Goal: Task Accomplishment & Management: Manage account settings

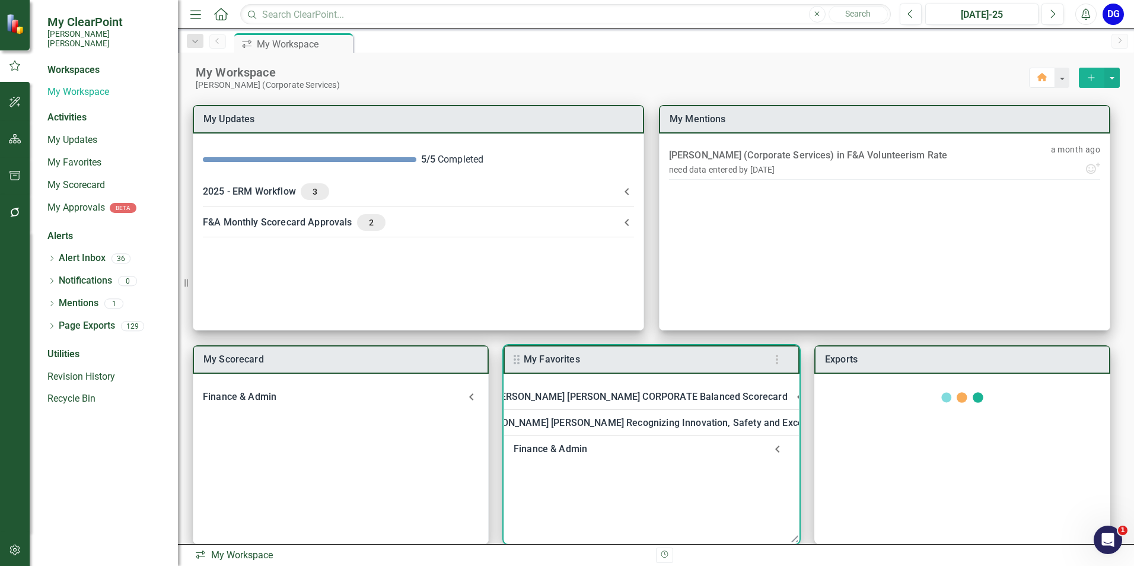
click at [536, 447] on div "Finance & Admin" at bounding box center [640, 449] width 252 height 17
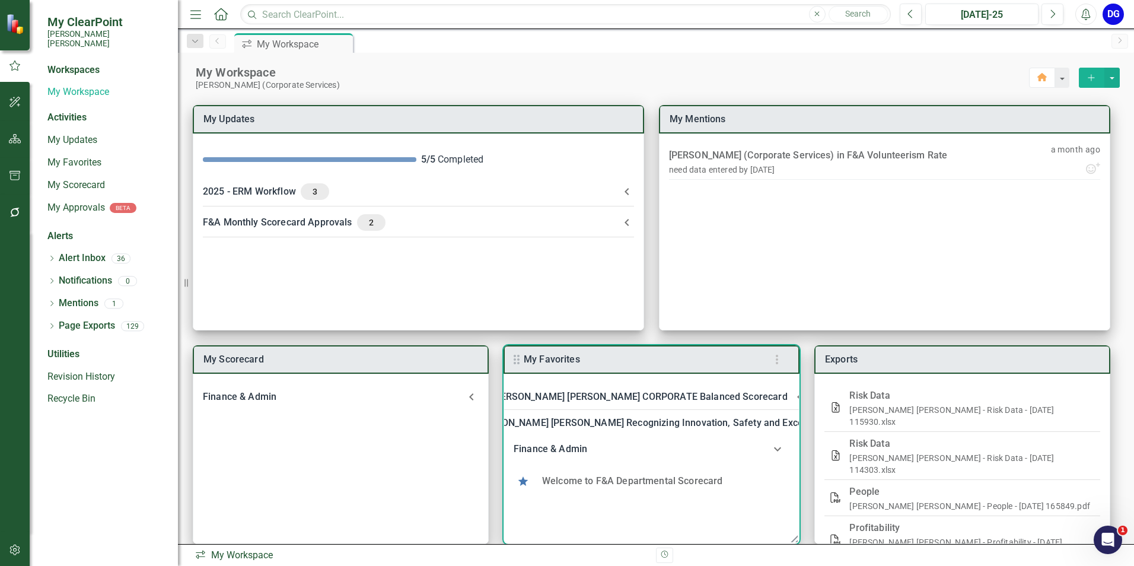
click at [561, 480] on link "Welcome to F&A Departmental Scorecard" at bounding box center [632, 480] width 181 height 11
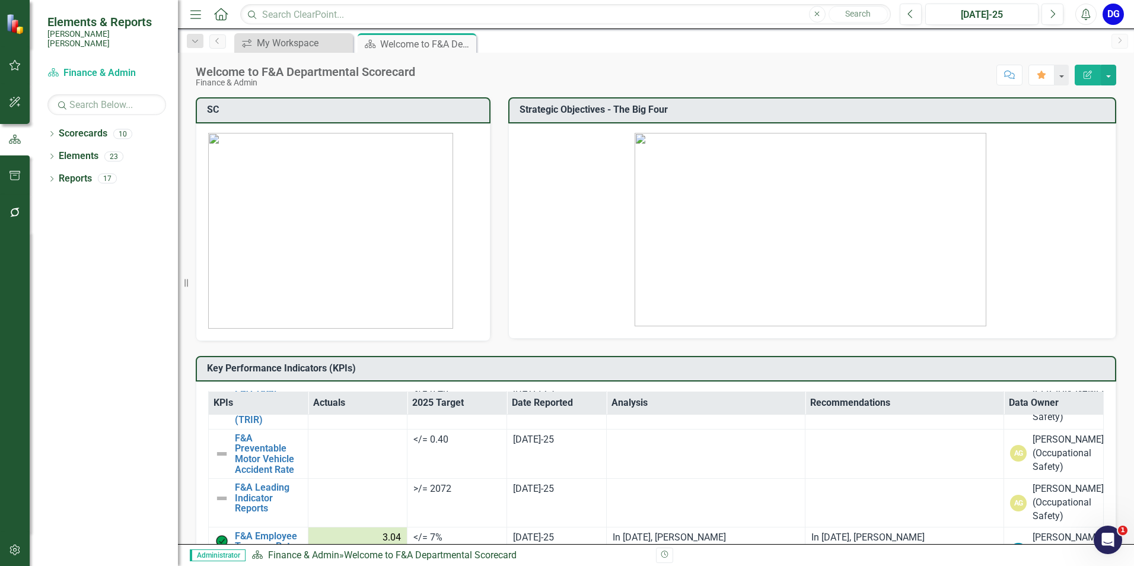
scroll to position [2818, 0]
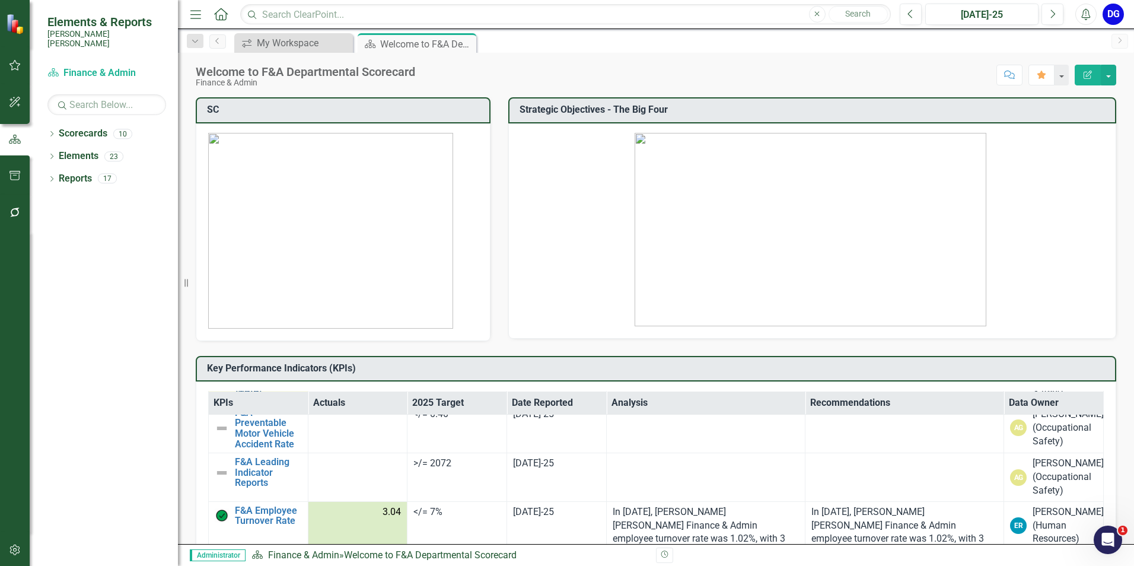
click at [250, 400] on link "F&A Total Recordable Incident Rate (TRIR)" at bounding box center [268, 379] width 67 height 42
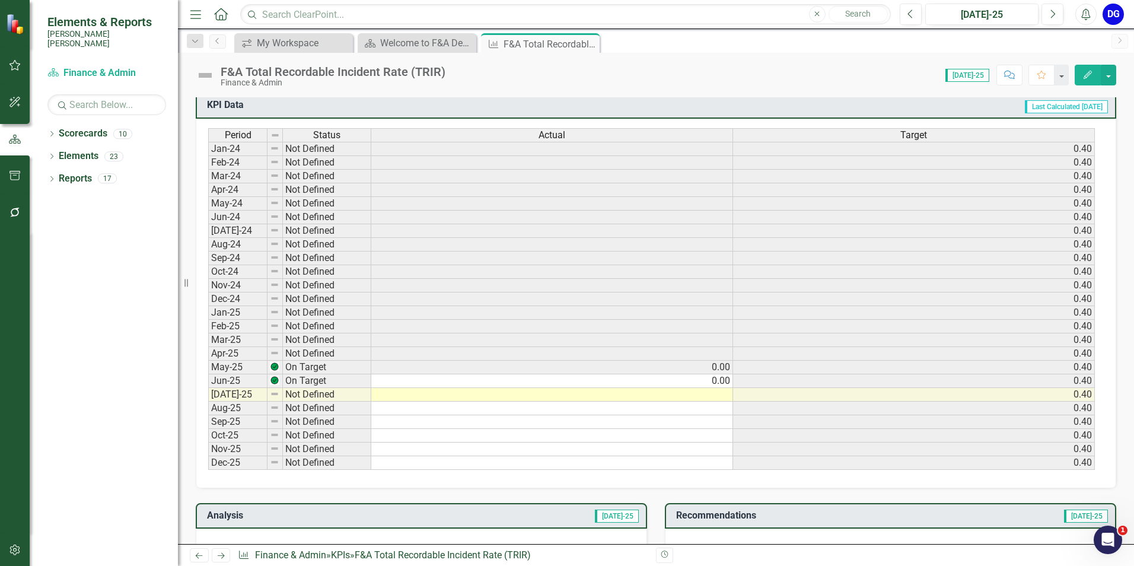
scroll to position [475, 0]
click at [716, 399] on td at bounding box center [552, 394] width 362 height 14
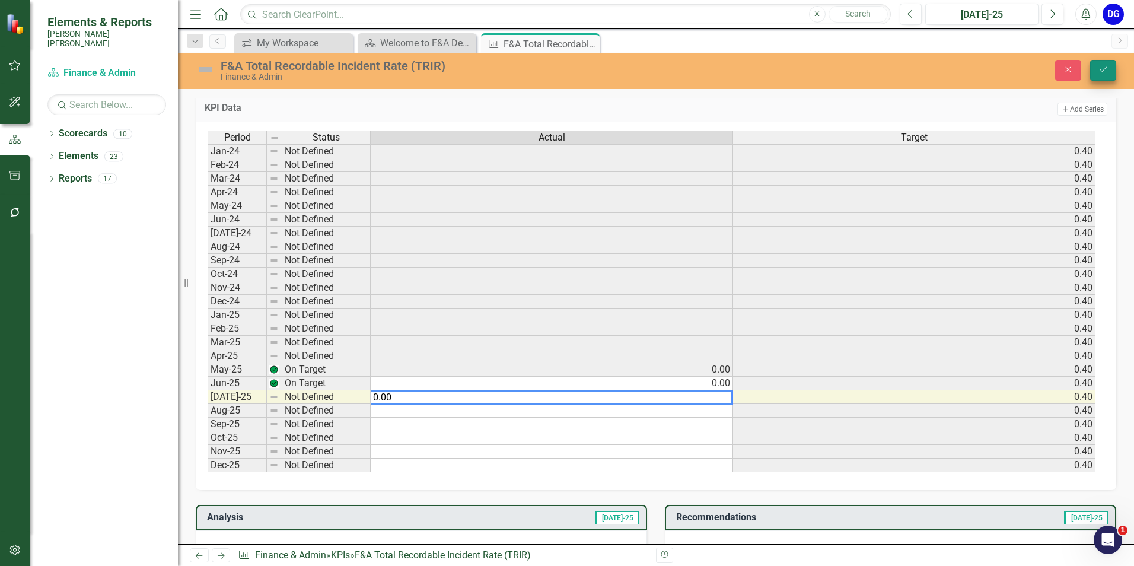
type textarea "0.00"
click at [1112, 71] on button "Save" at bounding box center [1103, 70] width 26 height 21
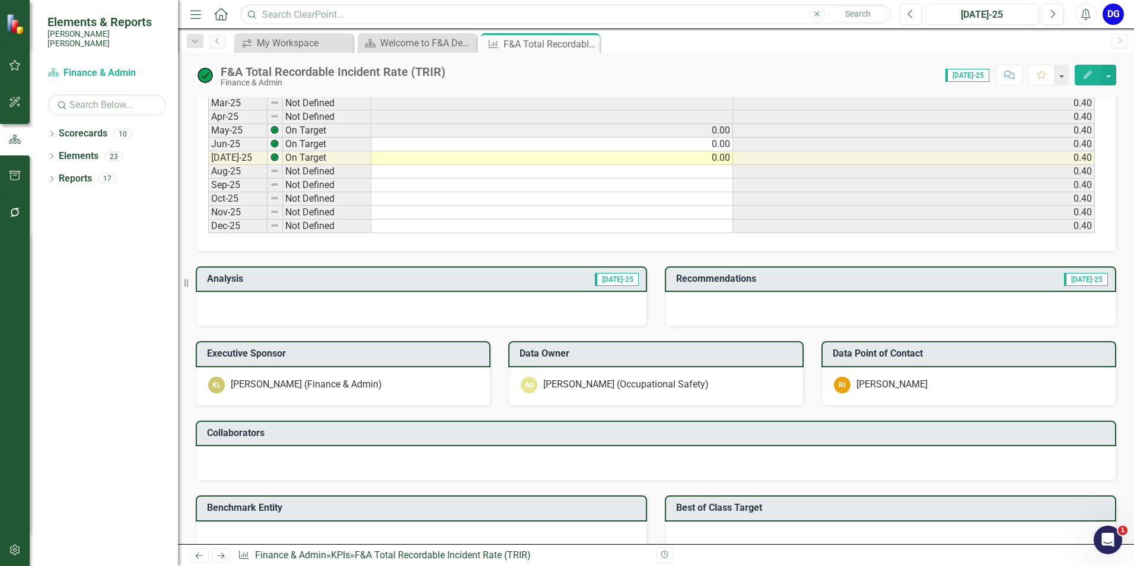
scroll to position [712, 0]
click at [403, 307] on div at bounding box center [422, 308] width 452 height 34
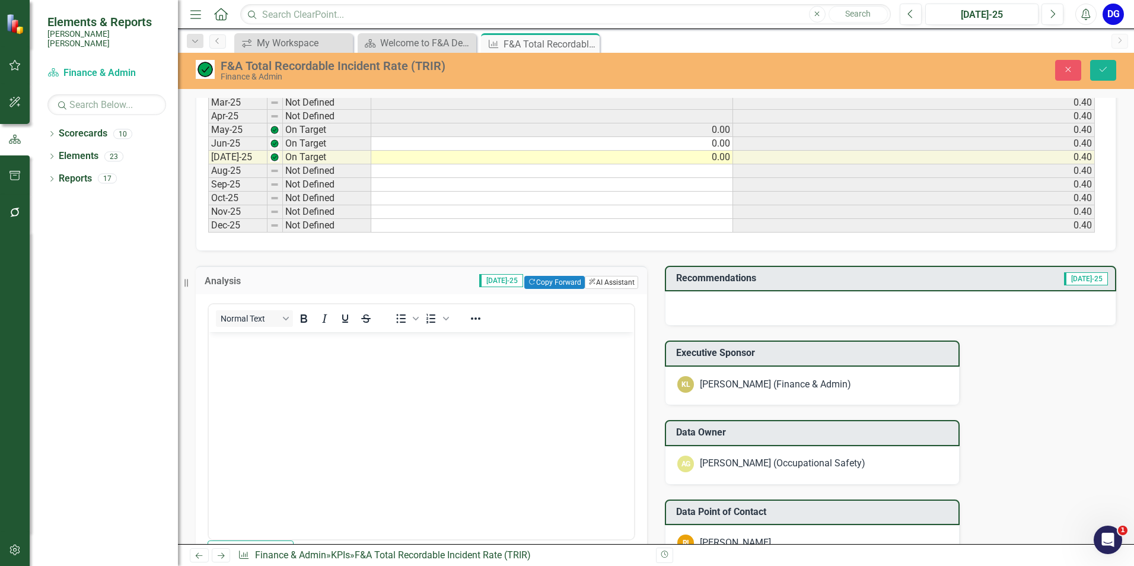
scroll to position [0, 0]
click at [593, 278] on button "ClearPoint AI AI Assistant" at bounding box center [611, 282] width 53 height 13
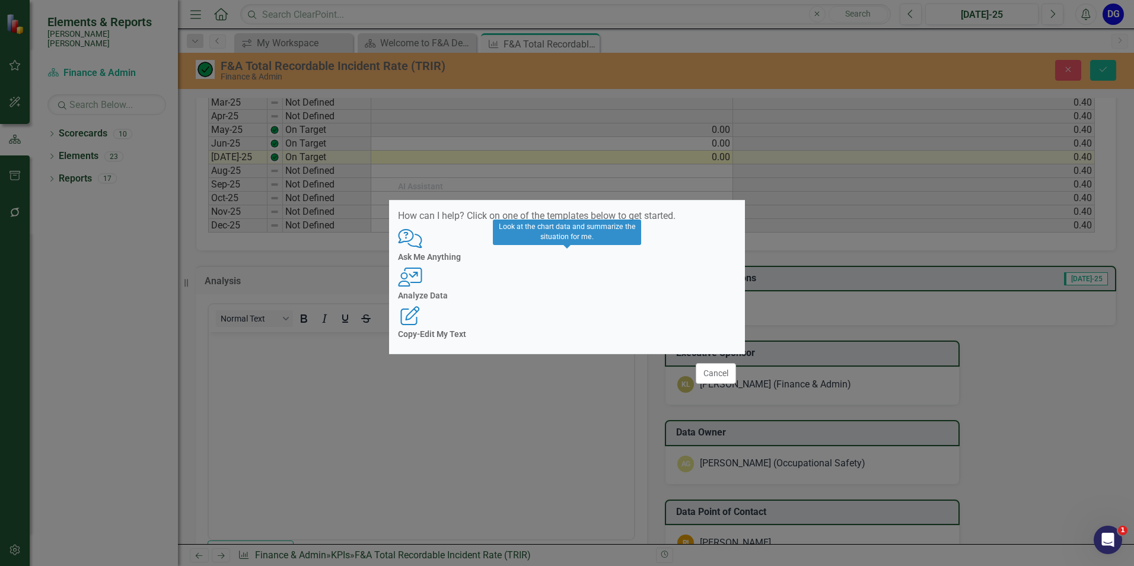
click at [577, 297] on h4 "Analyze Data" at bounding box center [567, 295] width 338 height 9
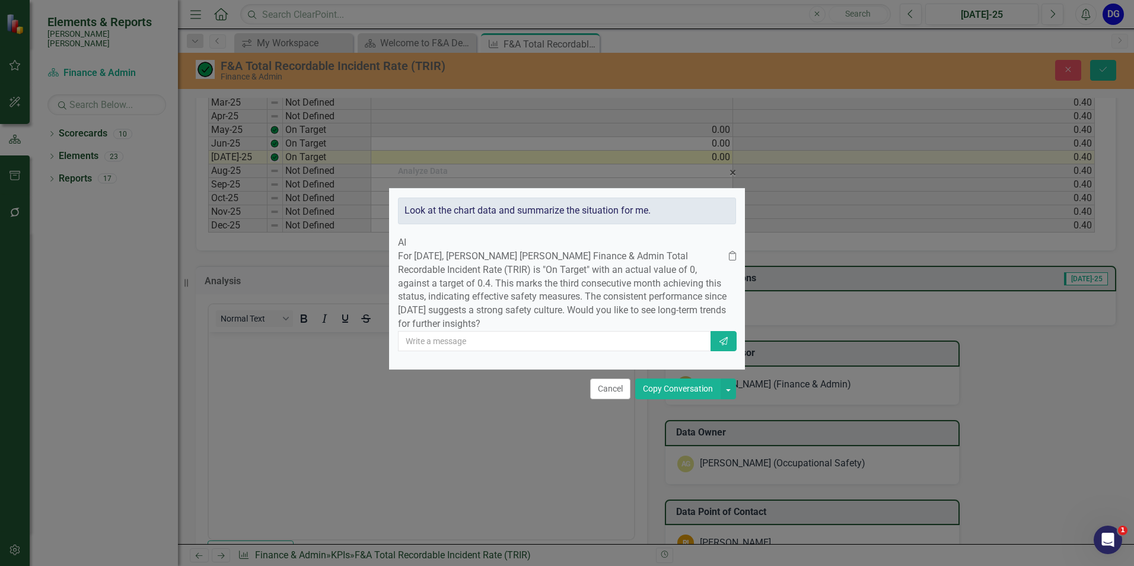
click at [692, 397] on button "Copy Conversation" at bounding box center [677, 389] width 85 height 21
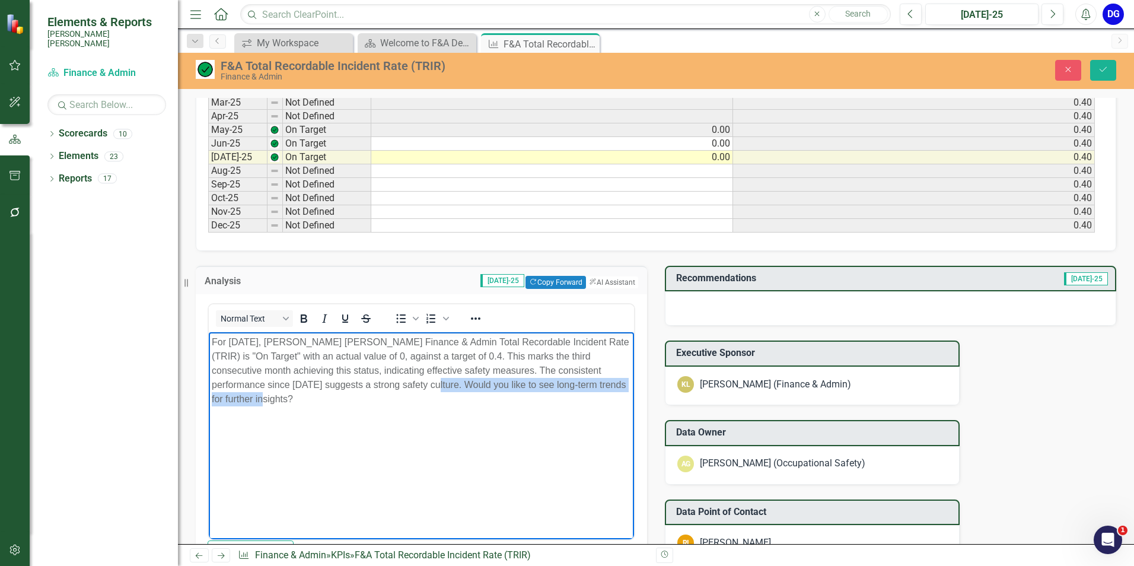
drag, startPoint x: 375, startPoint y: 387, endPoint x: 626, endPoint y: 381, distance: 251.0
click at [626, 381] on p "For [DATE], [PERSON_NAME] [PERSON_NAME] Finance & Admin Total Recordable Incide…" at bounding box center [421, 370] width 419 height 71
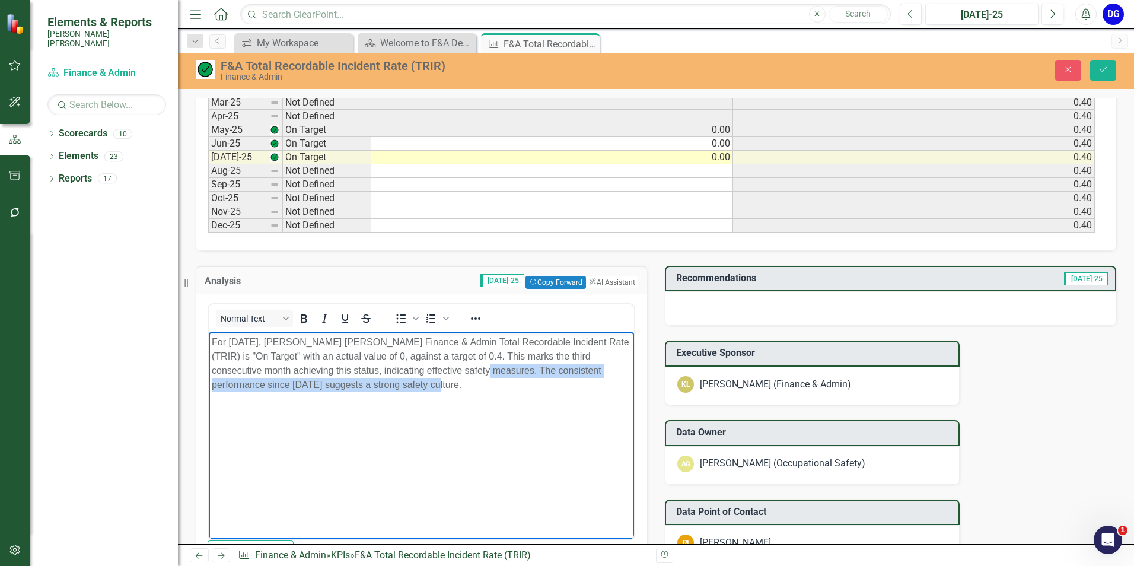
drag, startPoint x: 451, startPoint y: 370, endPoint x: 600, endPoint y: 380, distance: 149.3
click at [600, 380] on p "For [DATE], [PERSON_NAME] [PERSON_NAME] Finance & Admin Total Recordable Incide…" at bounding box center [421, 363] width 419 height 57
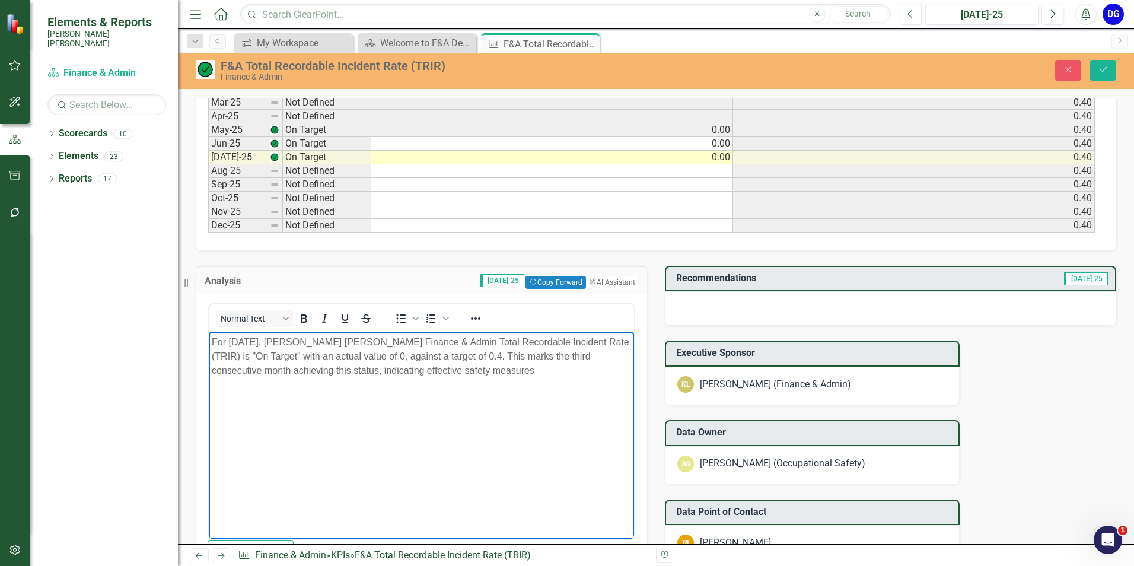
click at [681, 309] on div at bounding box center [891, 308] width 452 height 34
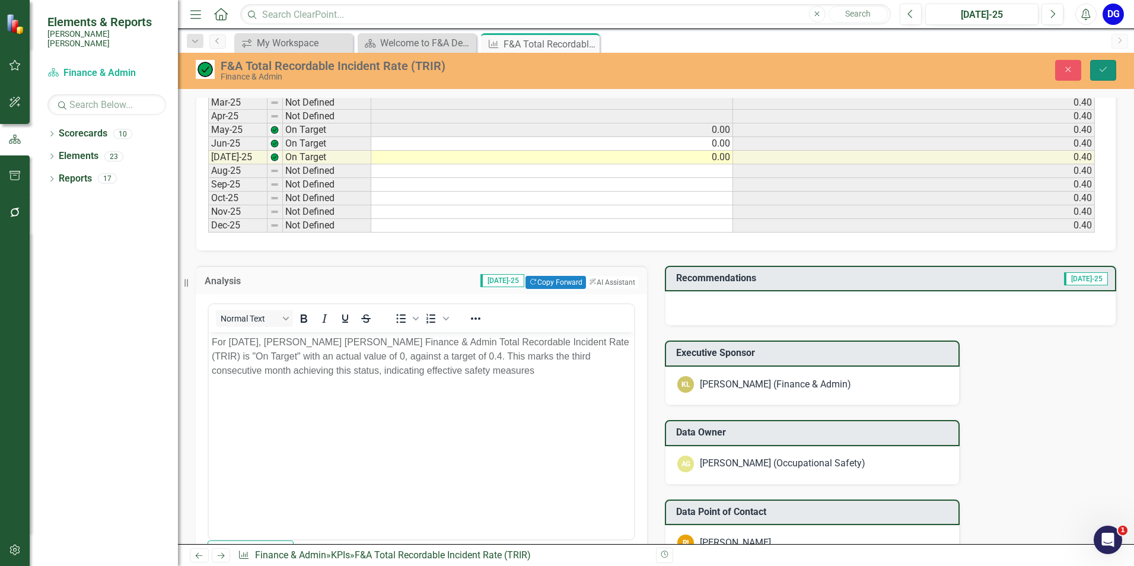
click at [1108, 70] on icon "Save" at bounding box center [1103, 69] width 11 height 8
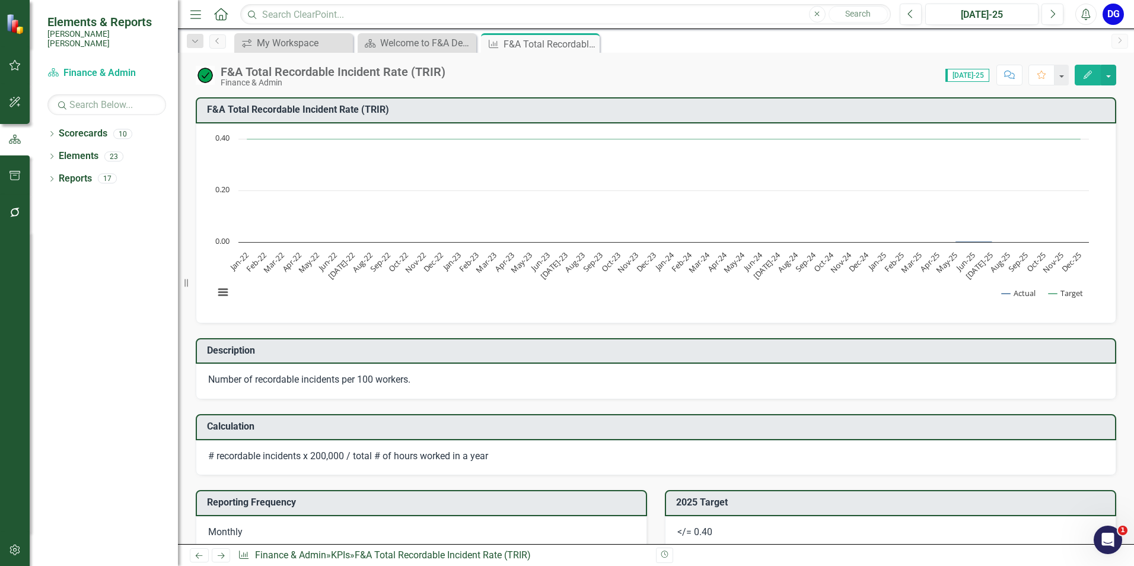
click at [705, 310] on rect "Interactive chart" at bounding box center [651, 222] width 887 height 178
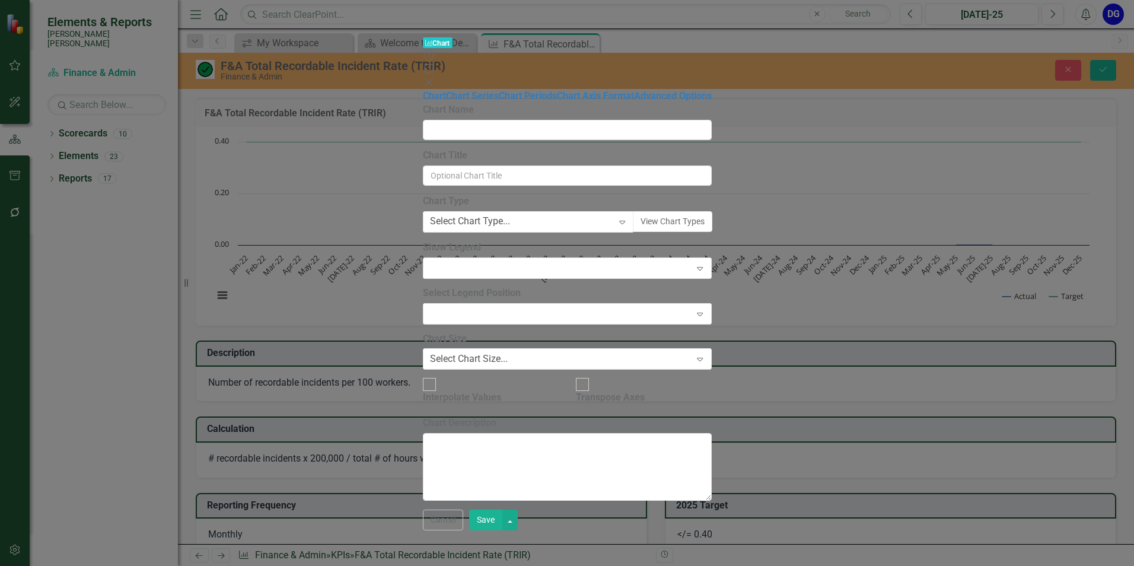
type input "F&A Total Recordable Incident Rate (TRIR)"
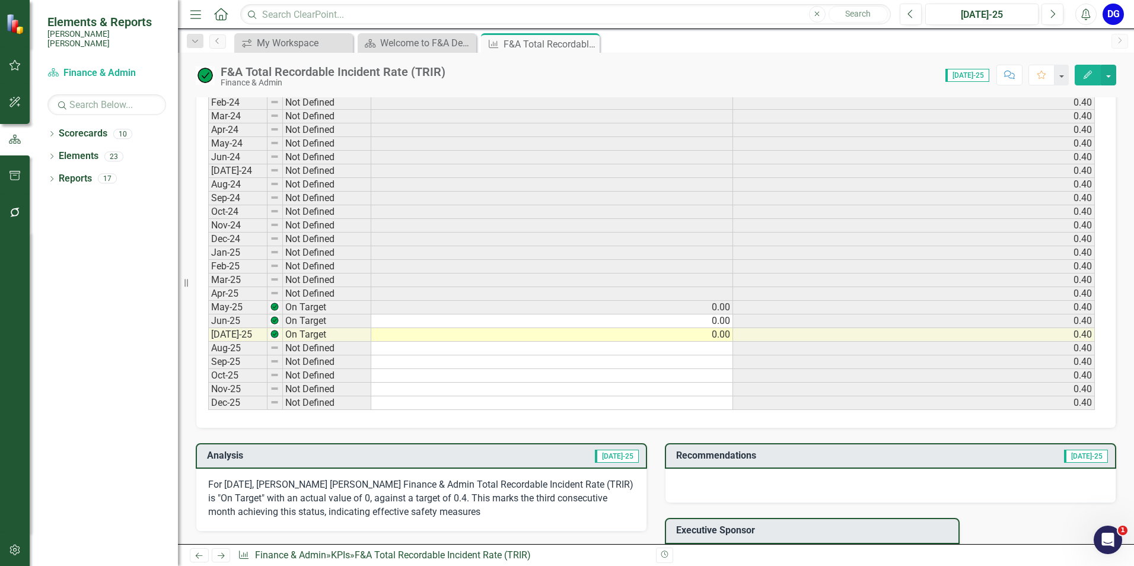
scroll to position [712, 0]
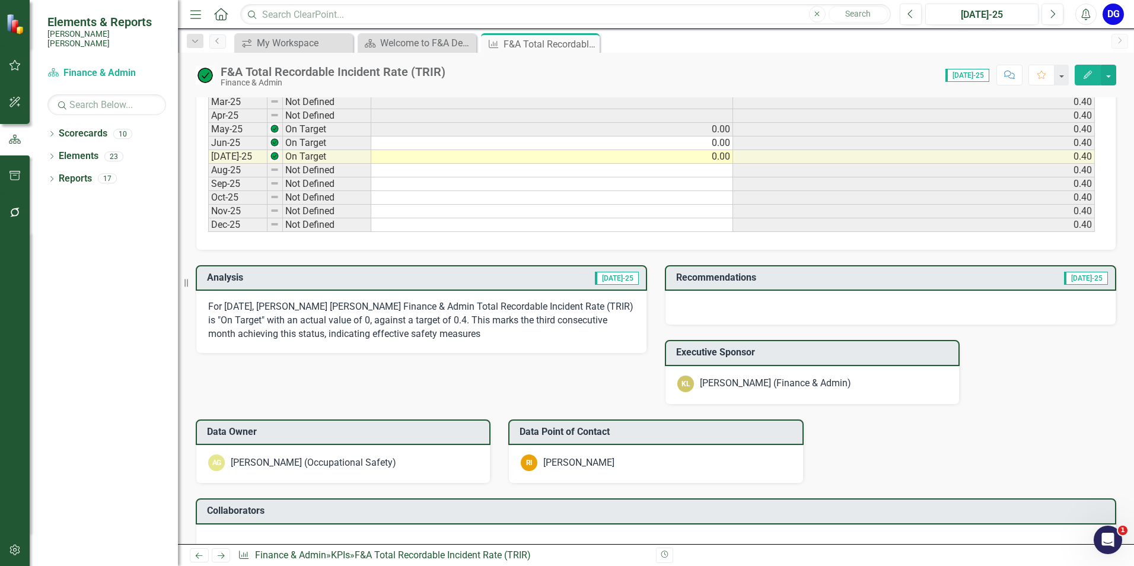
click at [701, 306] on div at bounding box center [891, 308] width 452 height 34
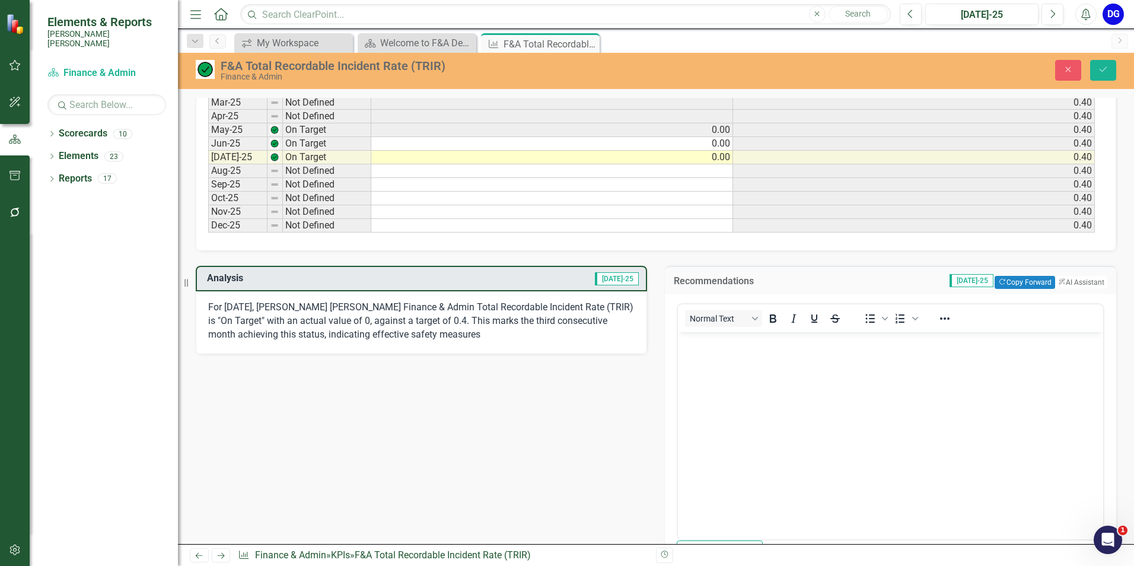
scroll to position [0, 0]
click at [1079, 278] on button "ClearPoint AI AI Assistant" at bounding box center [1080, 282] width 53 height 13
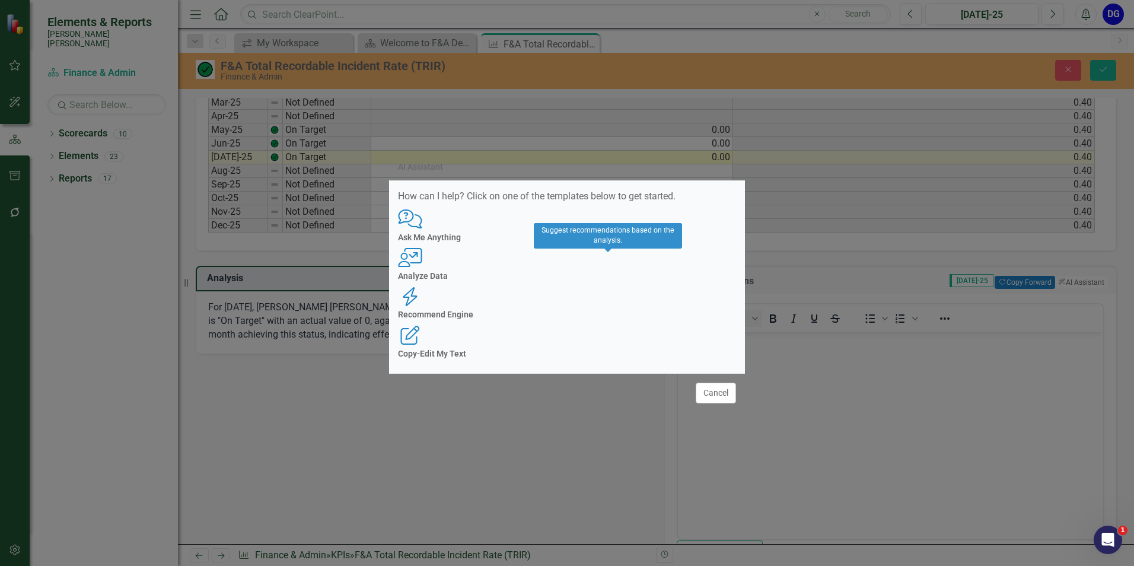
click at [616, 310] on h4 "Recommend Engine" at bounding box center [567, 314] width 338 height 9
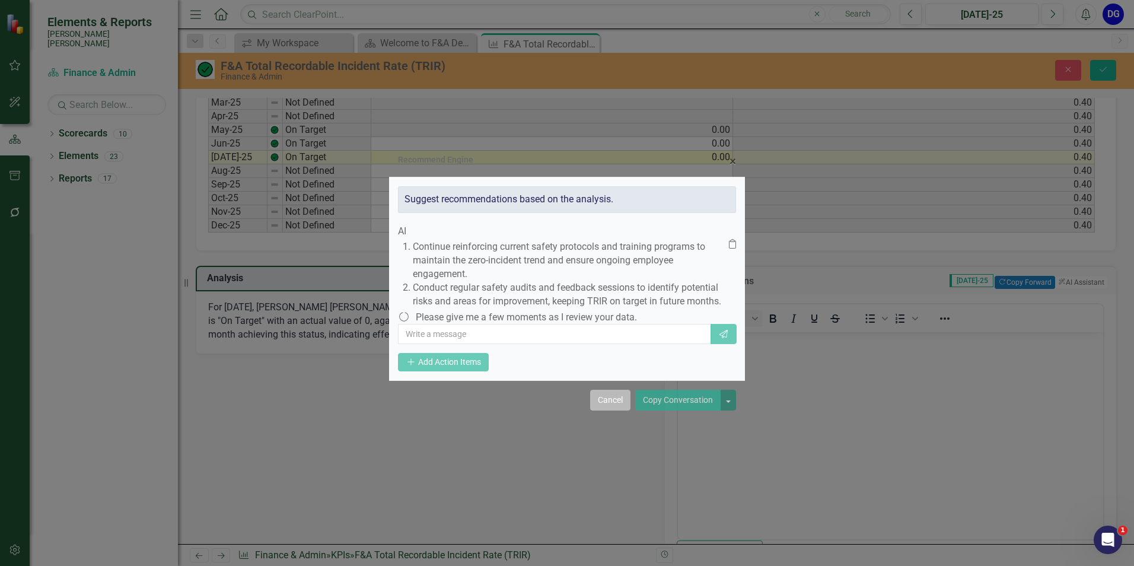
click at [602, 411] on button "Cancel" at bounding box center [610, 400] width 40 height 21
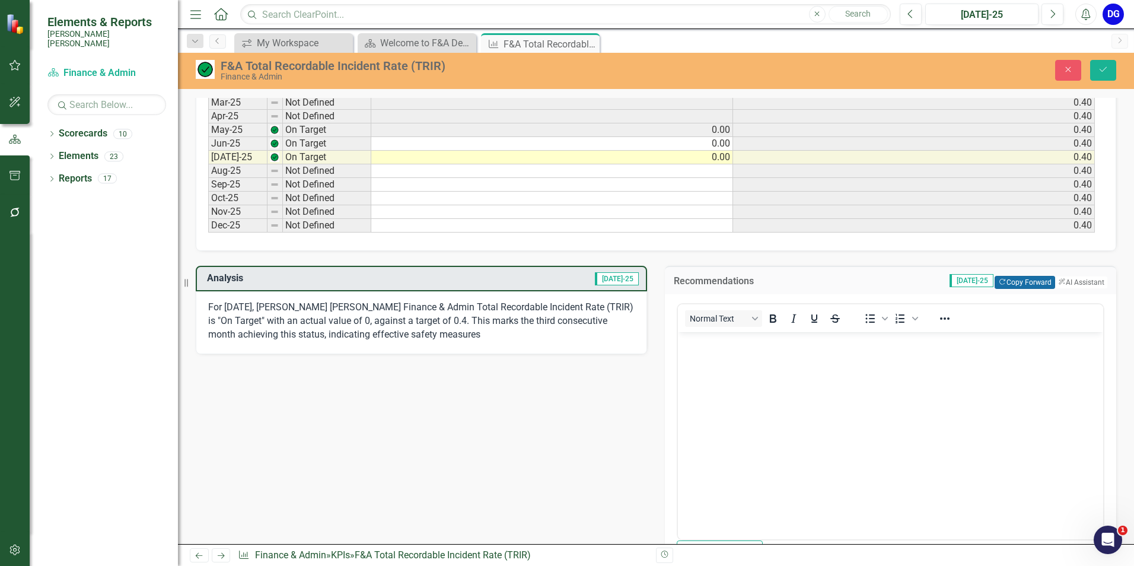
click at [1010, 282] on button "Copy Forward Copy Forward" at bounding box center [1025, 282] width 60 height 13
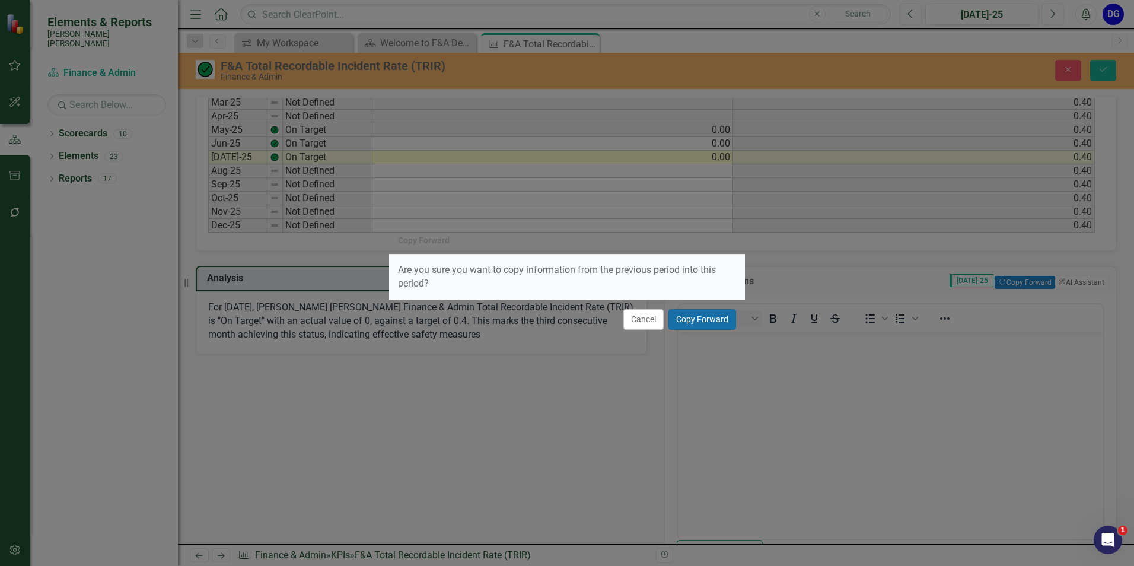
click at [714, 323] on button "Copy Forward" at bounding box center [703, 319] width 68 height 21
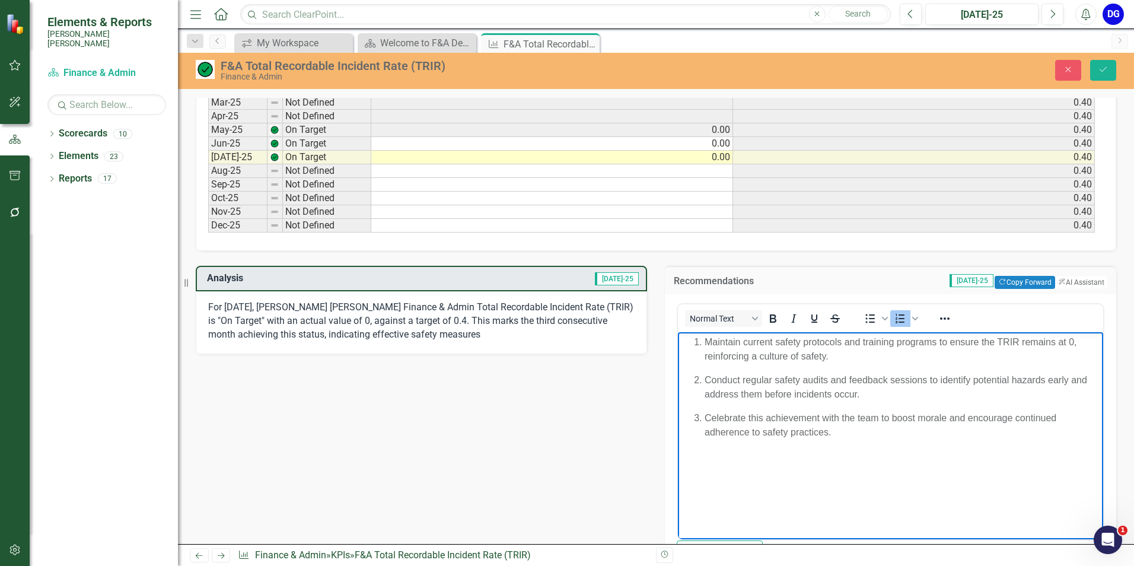
click at [838, 449] on body "Maintain current safety protocols and training programs to ensure the TRIR rema…" at bounding box center [890, 421] width 425 height 178
drag, startPoint x: 708, startPoint y: 415, endPoint x: 822, endPoint y: 429, distance: 114.7
click at [871, 433] on p "Celebrate this achievement with the team to boost morale and encourage continue…" at bounding box center [903, 425] width 396 height 28
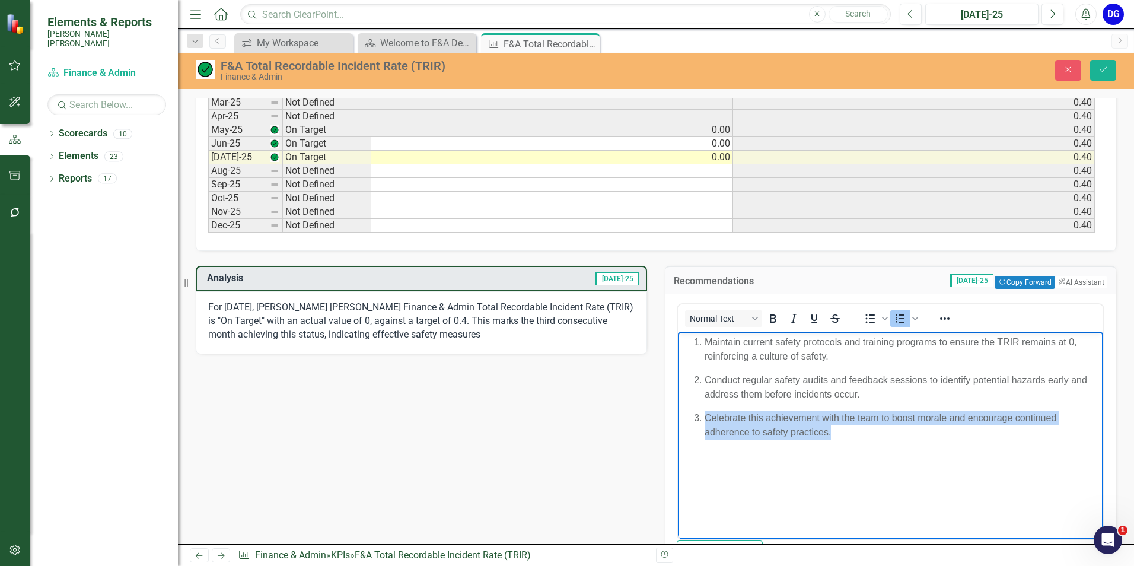
drag, startPoint x: 706, startPoint y: 414, endPoint x: 866, endPoint y: 431, distance: 161.1
click at [866, 431] on p "Celebrate this achievement with the team to boost morale and encourage continue…" at bounding box center [903, 425] width 396 height 28
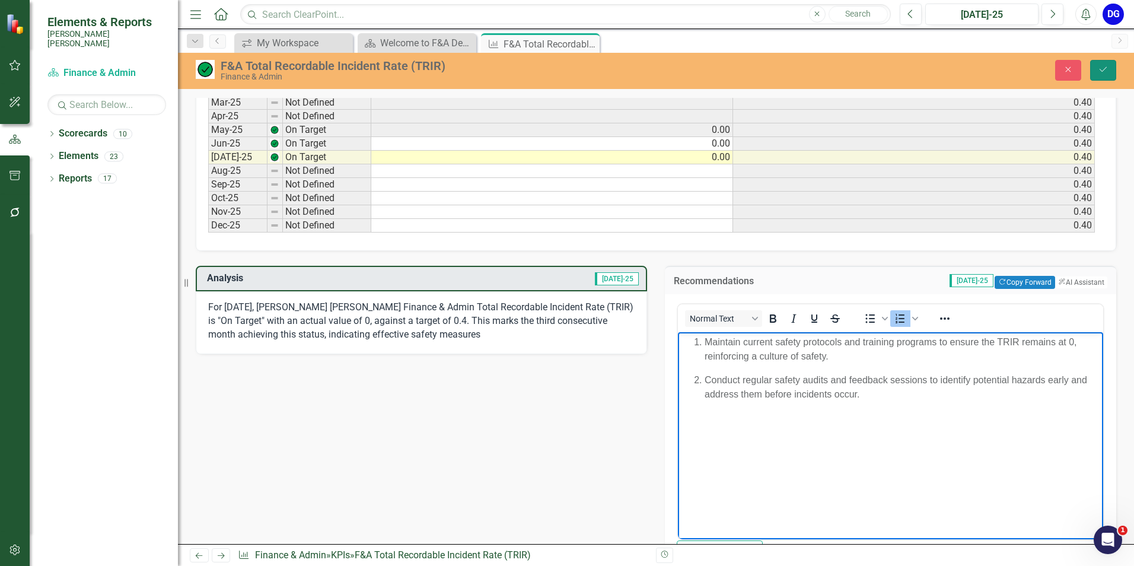
click at [1105, 69] on icon "submit" at bounding box center [1103, 69] width 7 height 5
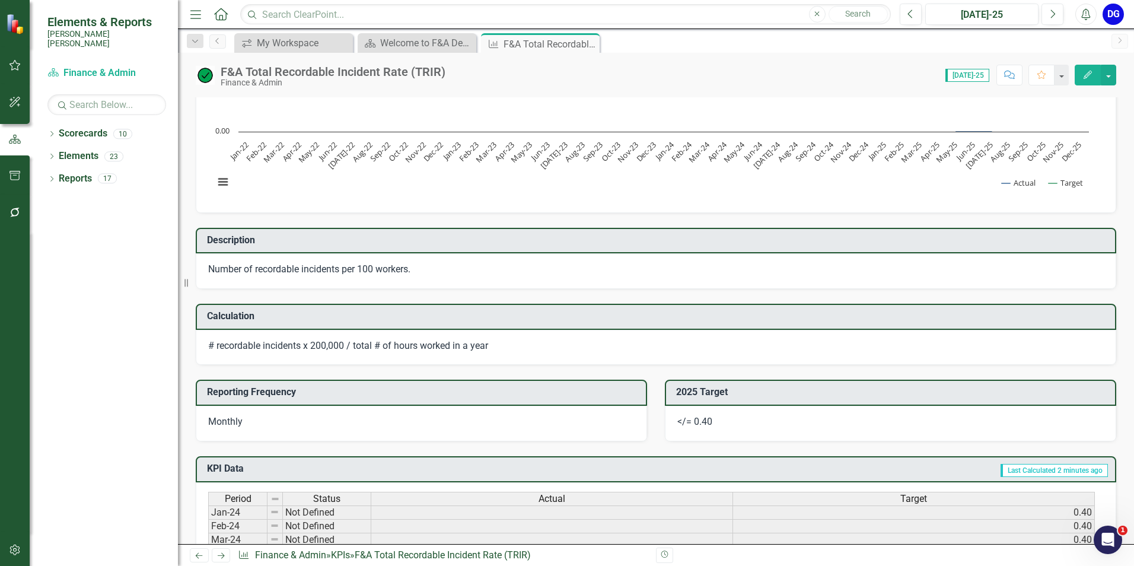
scroll to position [101, 0]
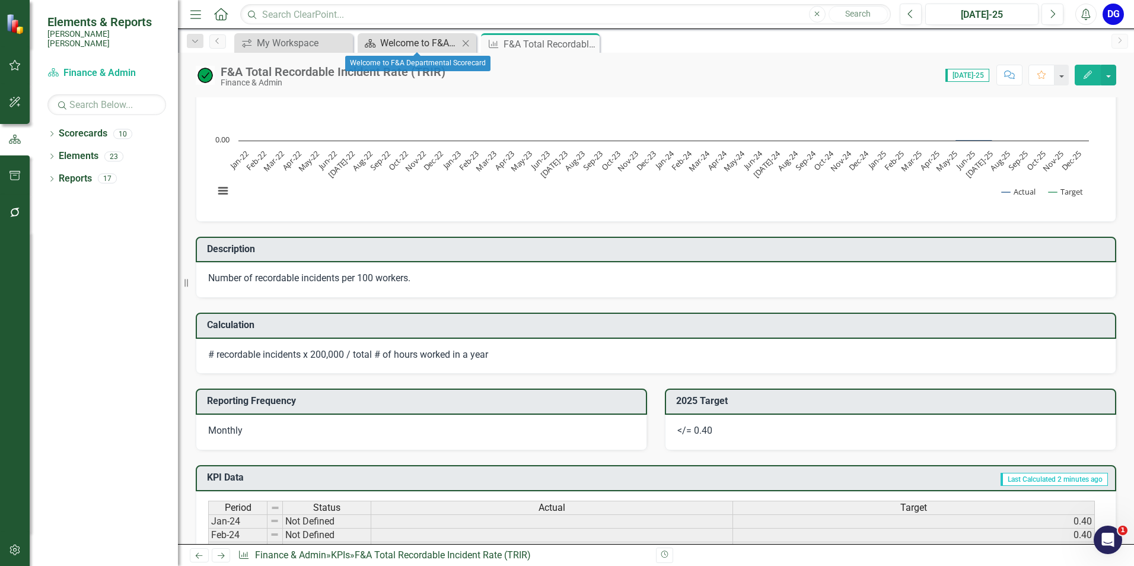
click at [423, 42] on div "Welcome to F&A Departmental Scorecard" at bounding box center [419, 43] width 78 height 15
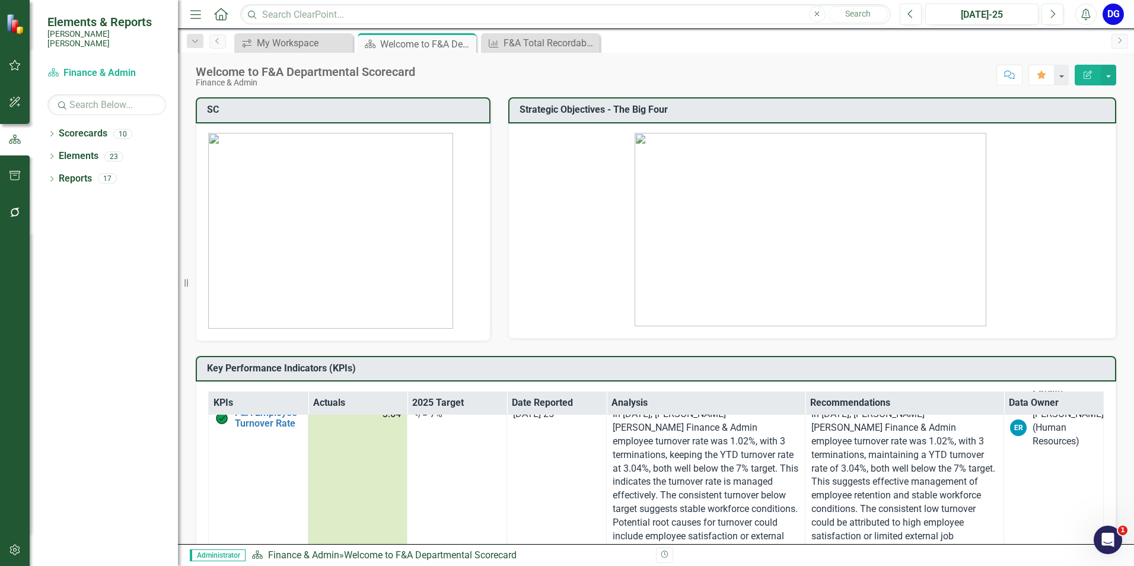
scroll to position [2967, 0]
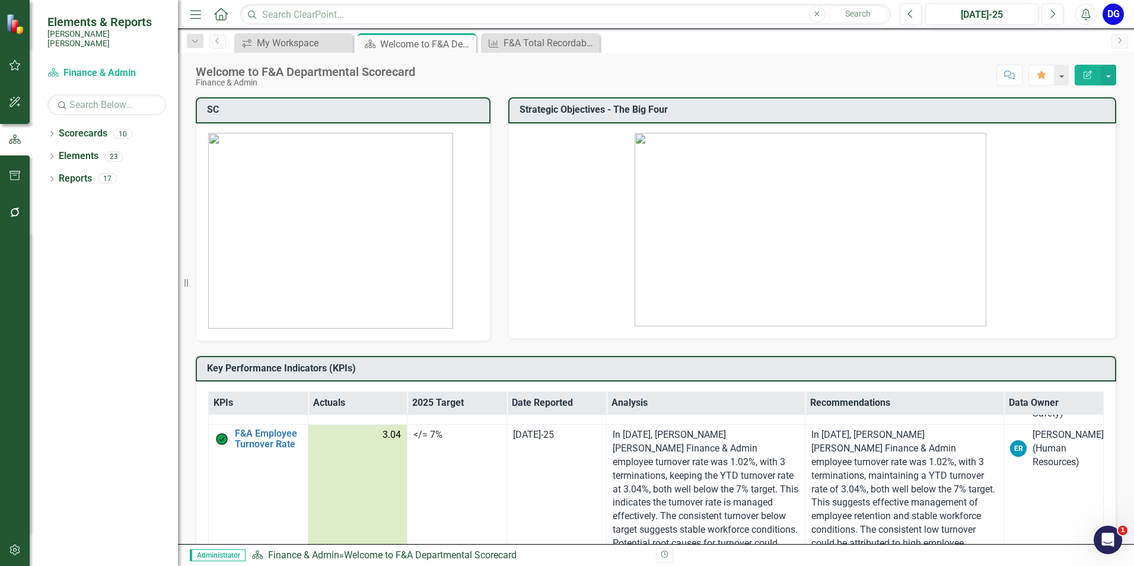
click at [255, 372] on link "F&A Preventable Motor Vehicle Accident Rate" at bounding box center [268, 351] width 67 height 42
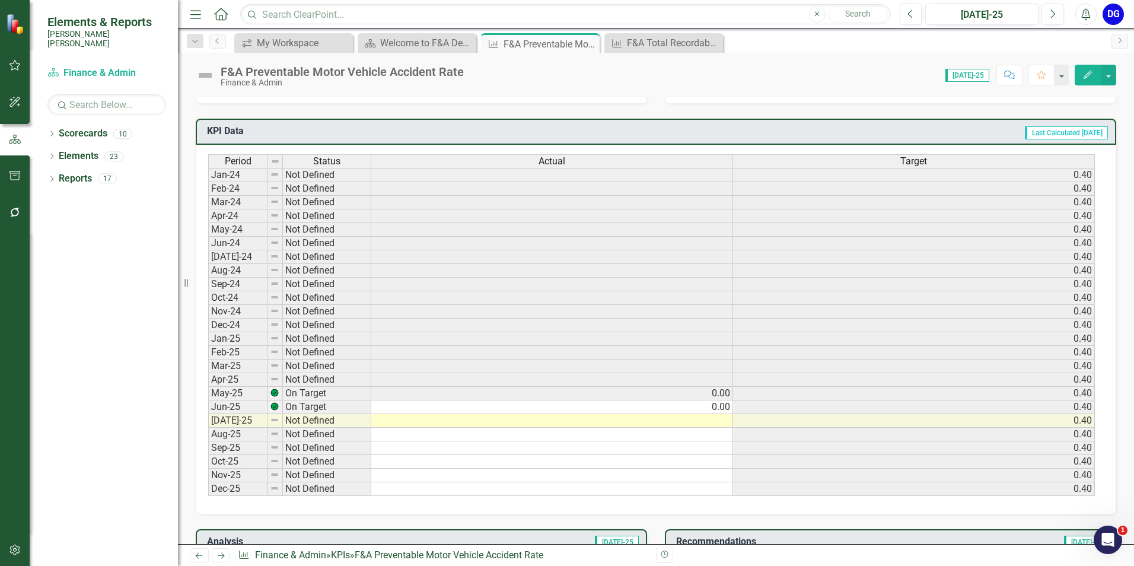
scroll to position [534, 0]
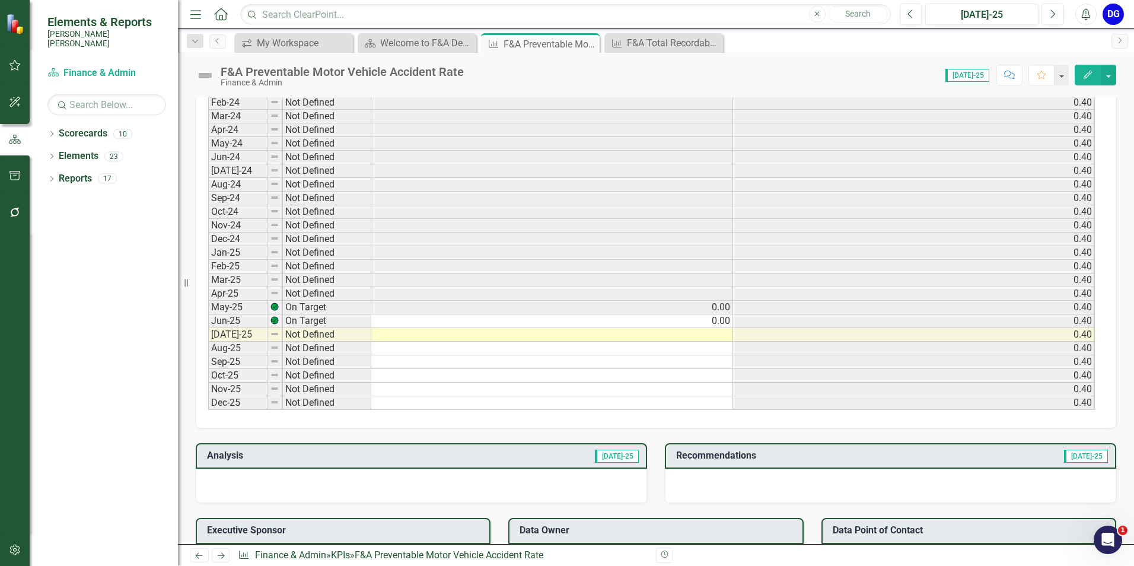
click at [721, 337] on td at bounding box center [552, 335] width 362 height 14
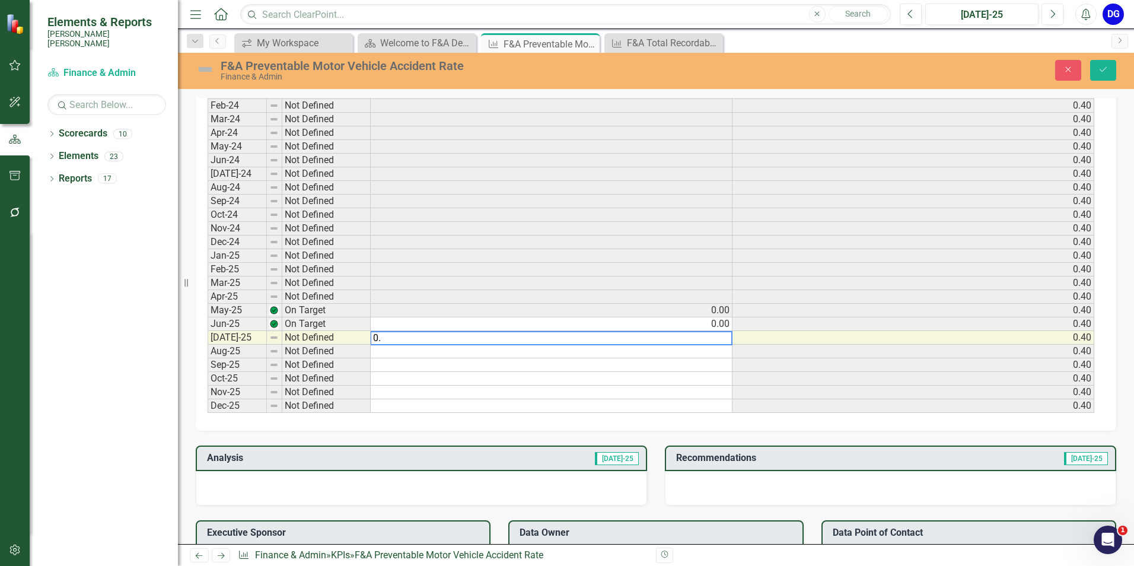
scroll to position [536, 0]
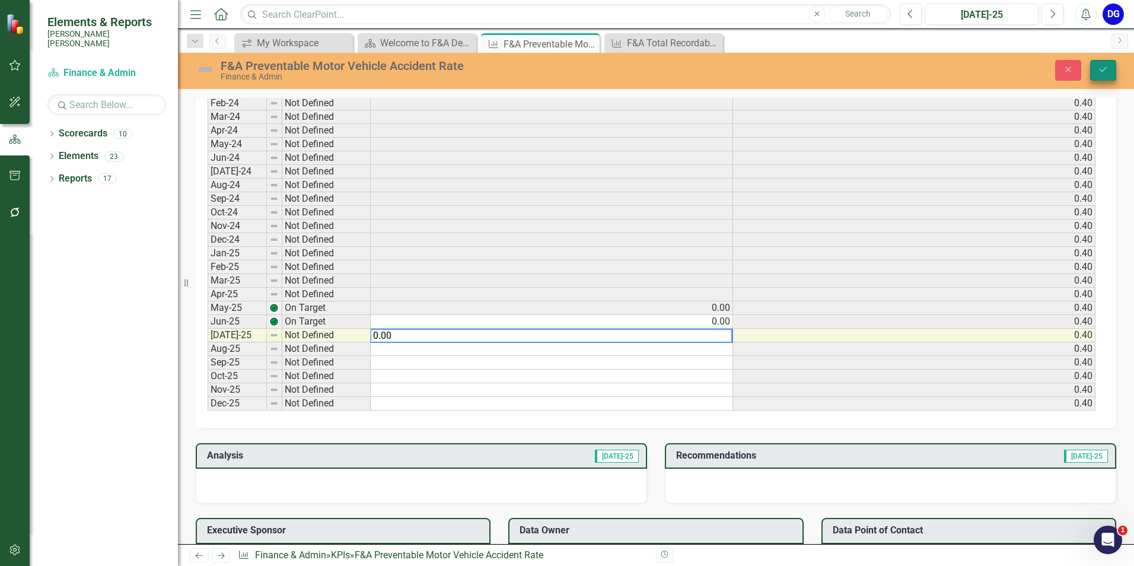
type textarea "0.00"
click at [1107, 65] on button "Save" at bounding box center [1103, 70] width 26 height 21
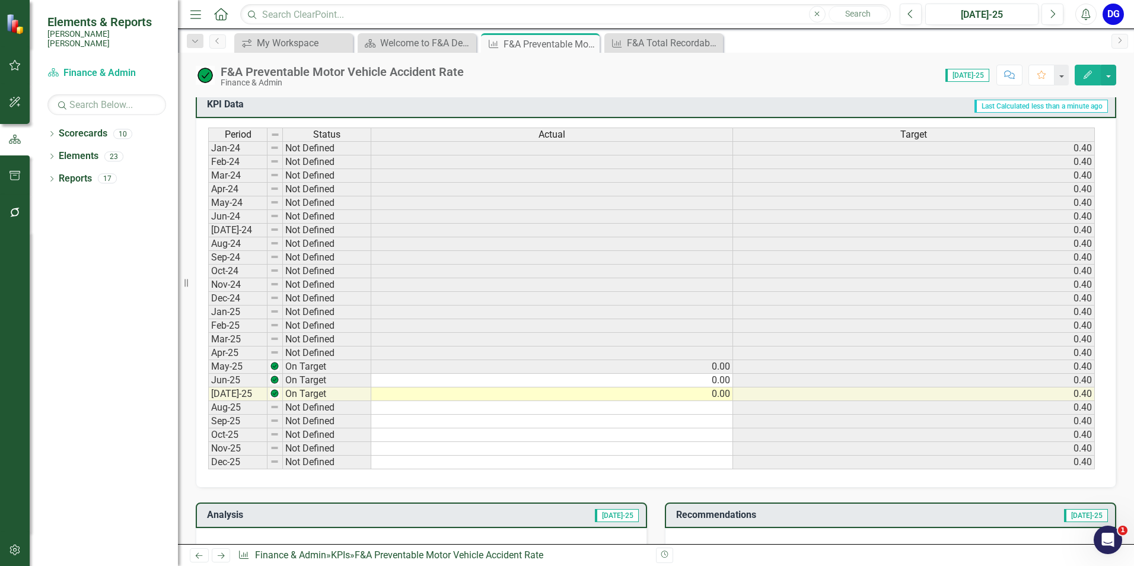
scroll to position [653, 0]
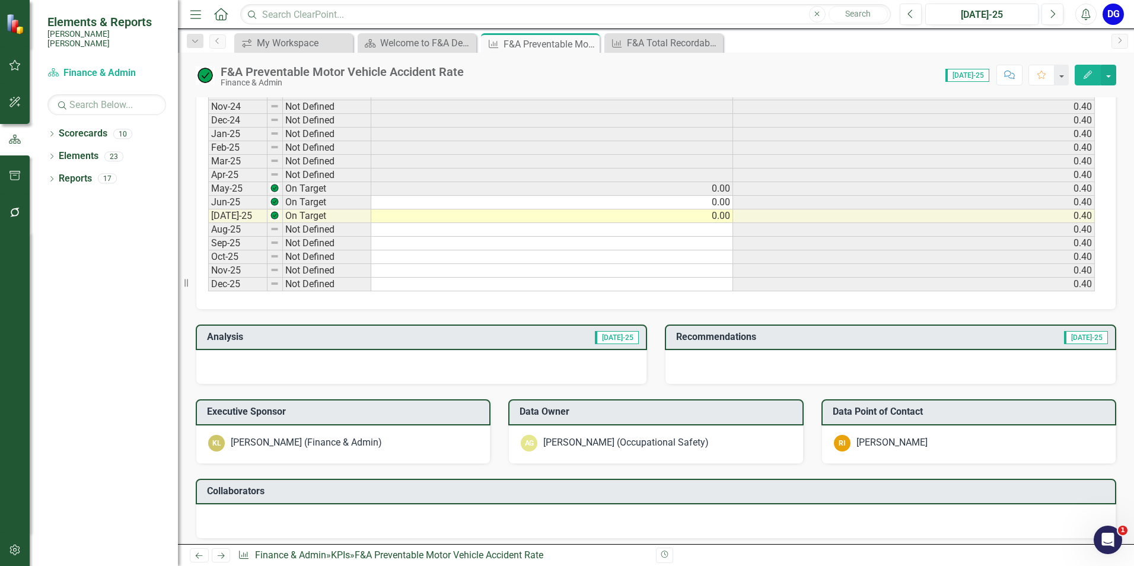
click at [238, 358] on div at bounding box center [422, 367] width 452 height 34
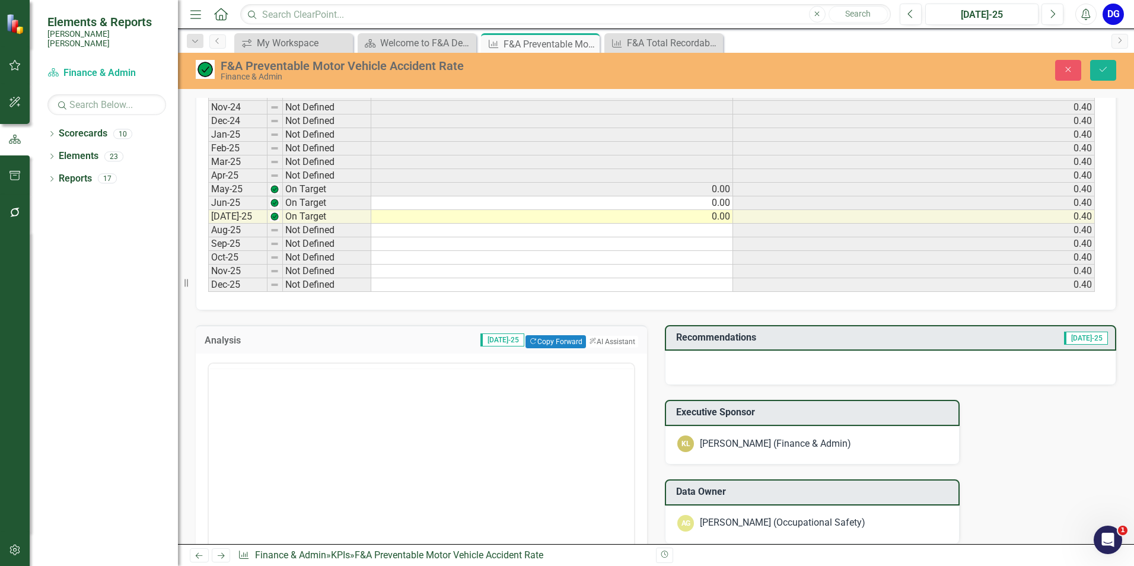
scroll to position [0, 0]
click at [252, 400] on p "Rich Text Area. Press ALT-0 for help." at bounding box center [421, 402] width 419 height 14
click at [599, 339] on button "ClearPoint AI AI Assistant" at bounding box center [611, 341] width 53 height 13
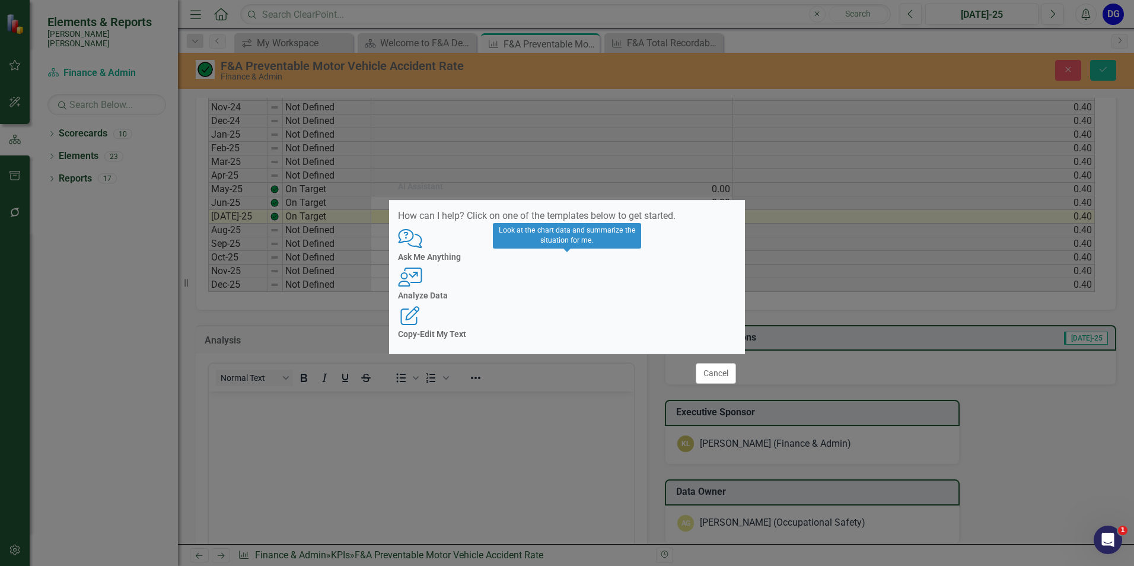
click at [580, 296] on h4 "Analyze Data" at bounding box center [567, 295] width 338 height 9
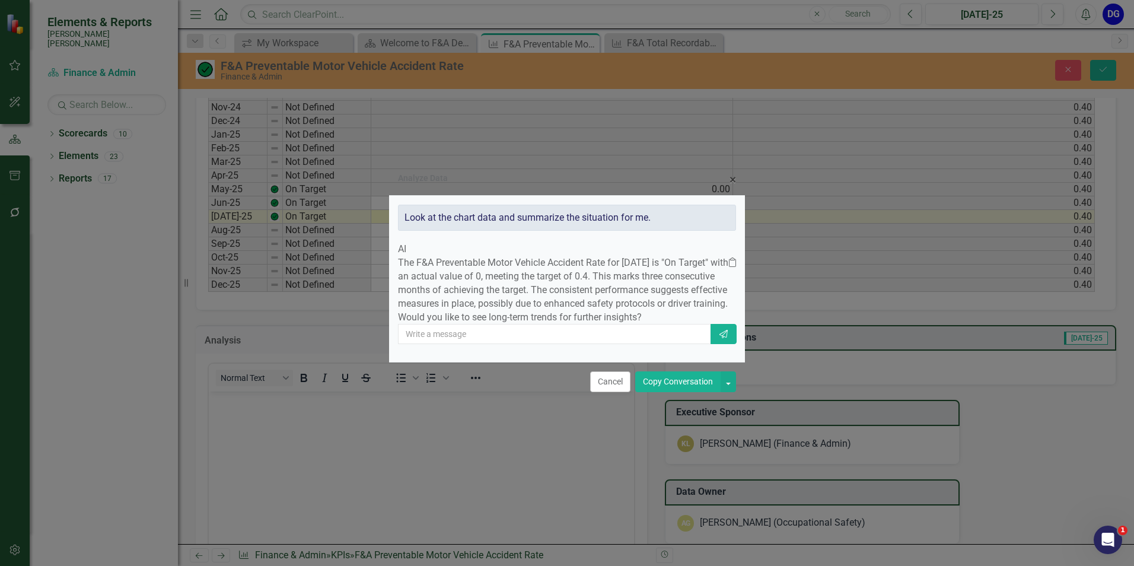
click at [665, 392] on button "Copy Conversation" at bounding box center [677, 381] width 85 height 21
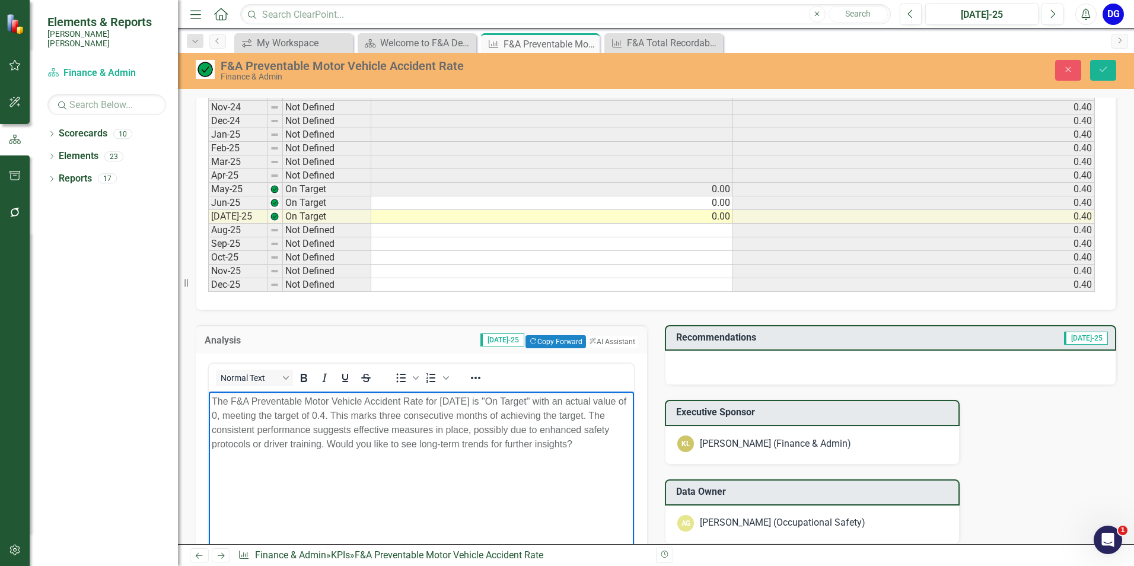
drag, startPoint x: 468, startPoint y: 429, endPoint x: 615, endPoint y: 440, distance: 147.0
click at [615, 440] on p "The F&A Preventable Motor Vehicle Accident Rate for [DATE] is "On Target" with …" at bounding box center [421, 423] width 419 height 57
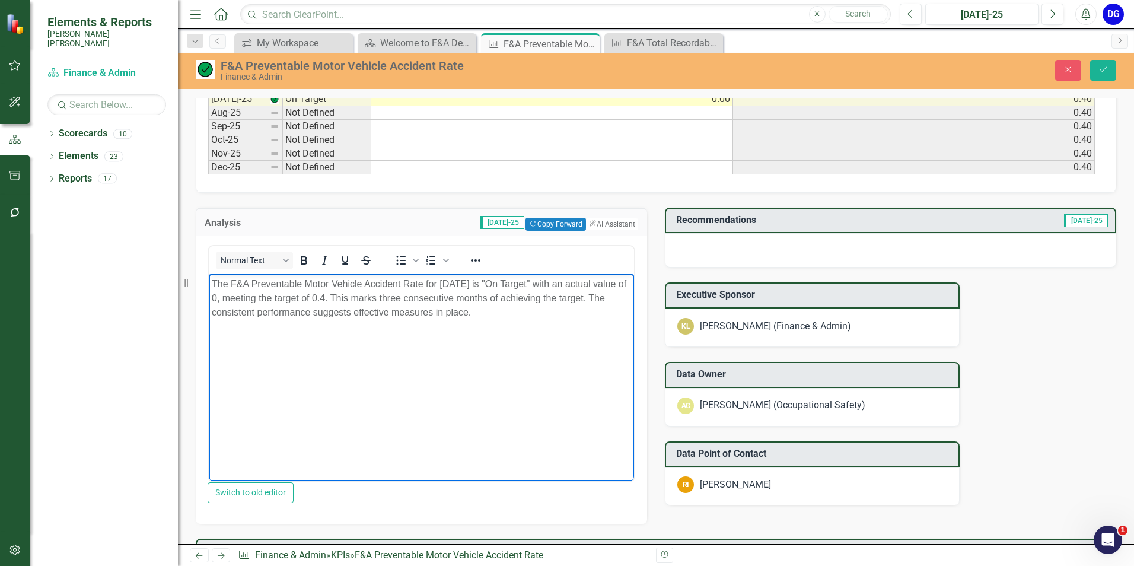
scroll to position [771, 0]
click at [683, 248] on div at bounding box center [891, 249] width 452 height 34
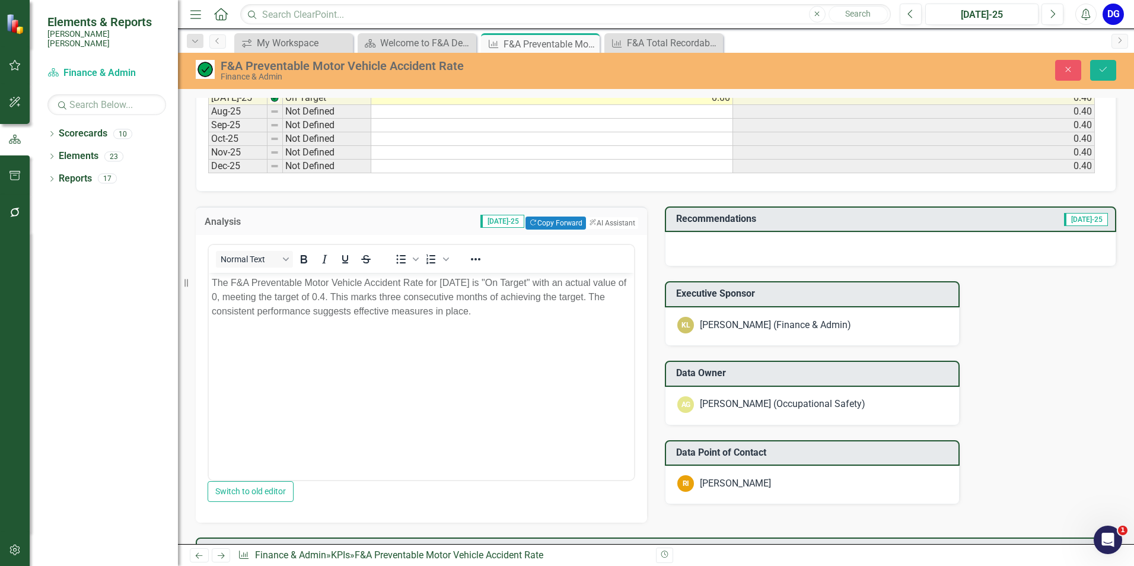
click at [683, 247] on div at bounding box center [891, 249] width 452 height 34
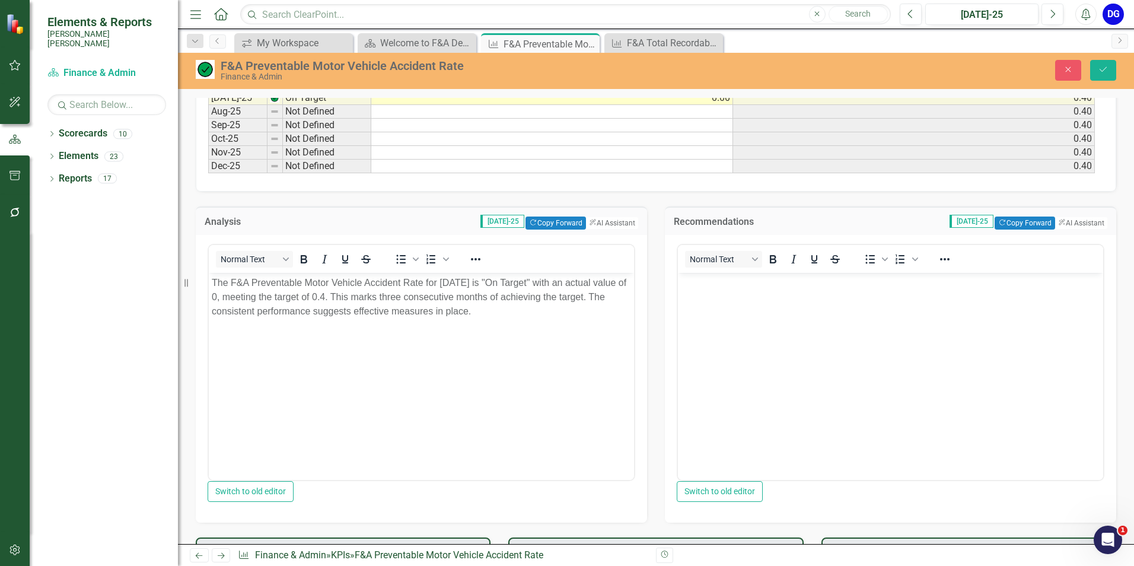
scroll to position [0, 0]
click at [1072, 224] on button "ClearPoint AI AI Assistant" at bounding box center [1080, 223] width 53 height 13
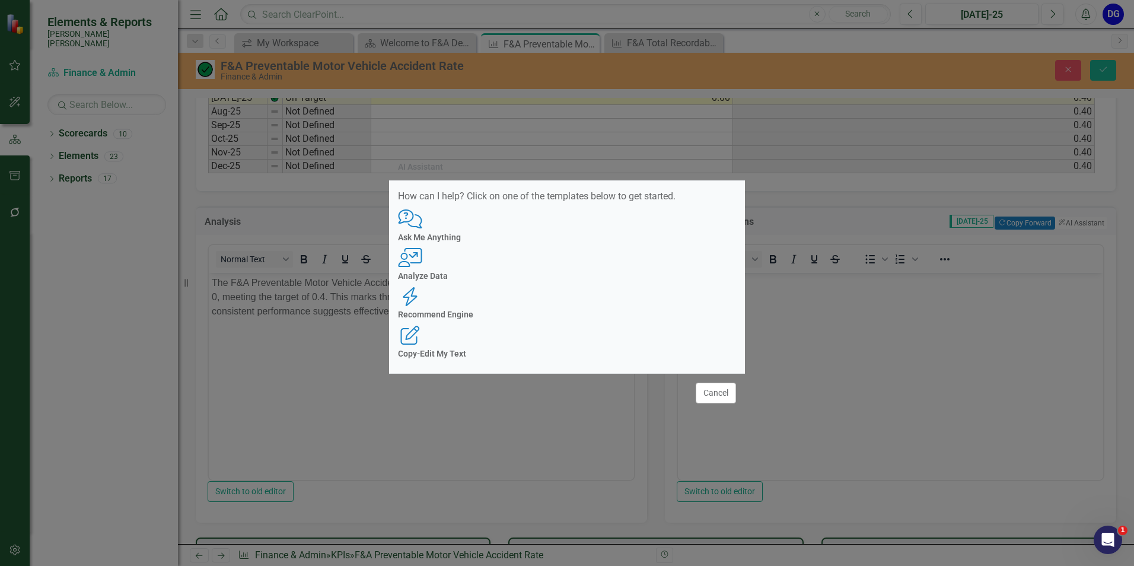
click at [627, 287] on div "Recommend Engine Recommend Engine" at bounding box center [567, 303] width 338 height 33
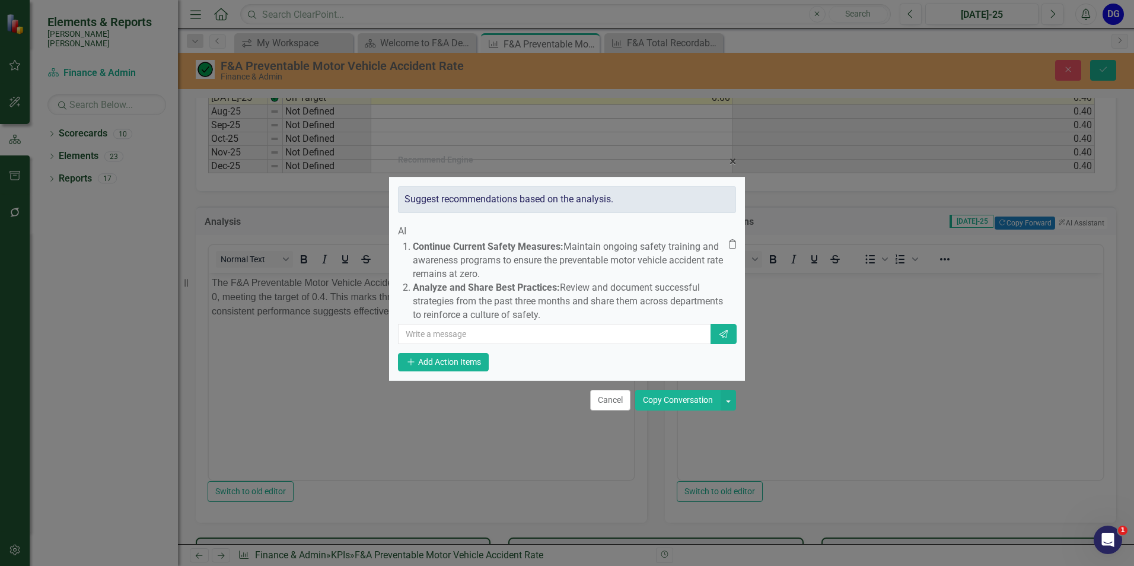
click at [683, 409] on button "Copy Conversation" at bounding box center [677, 400] width 85 height 21
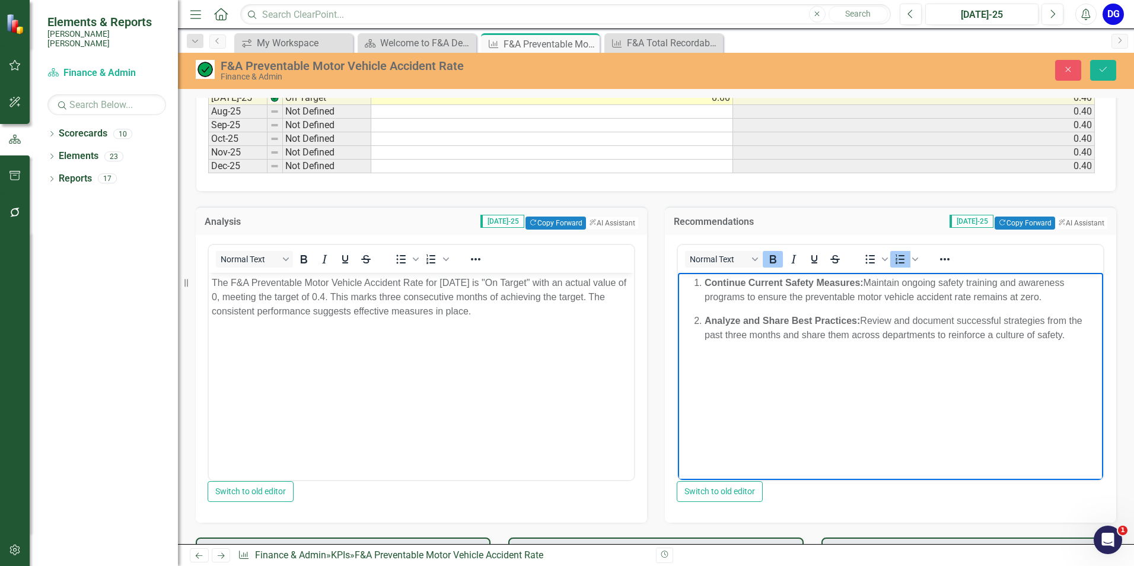
drag, startPoint x: 703, startPoint y: 322, endPoint x: 1086, endPoint y: 335, distance: 383.5
click at [1086, 335] on li "Analyze and Share Best Practices: Review and document successful strategies fro…" at bounding box center [903, 328] width 396 height 28
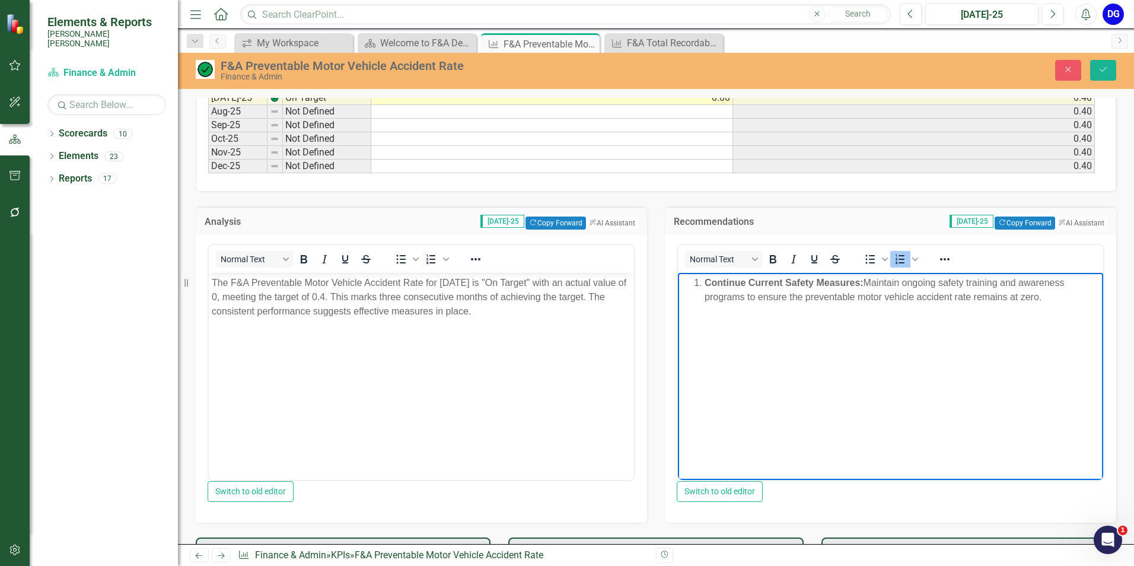
click at [707, 285] on strong "Continue Current Safety Measures:" at bounding box center [784, 283] width 159 height 10
click at [1104, 67] on icon "Save" at bounding box center [1103, 69] width 11 height 8
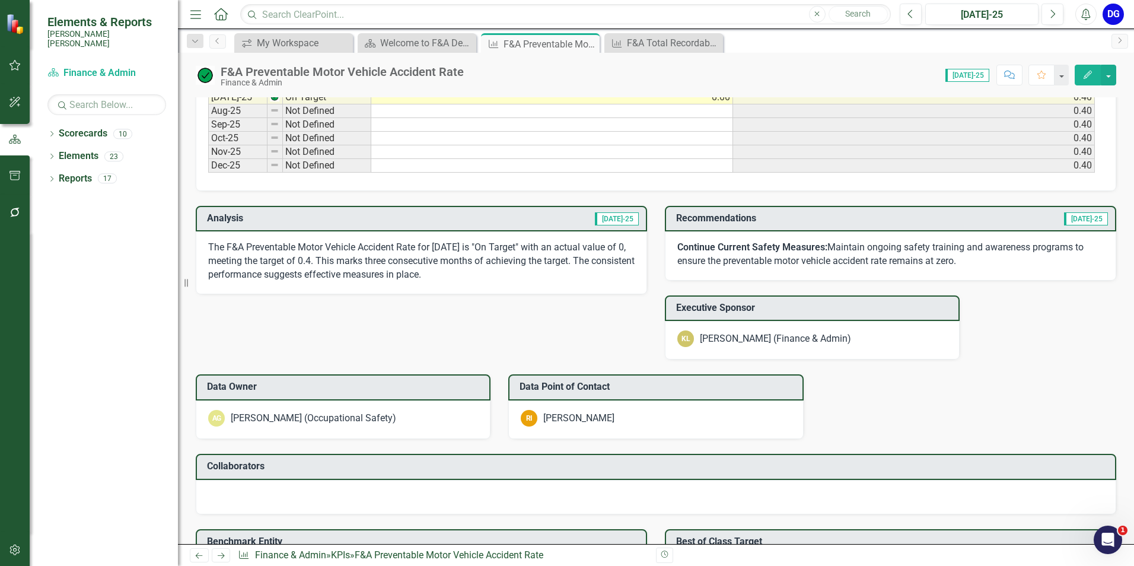
scroll to position [890, 0]
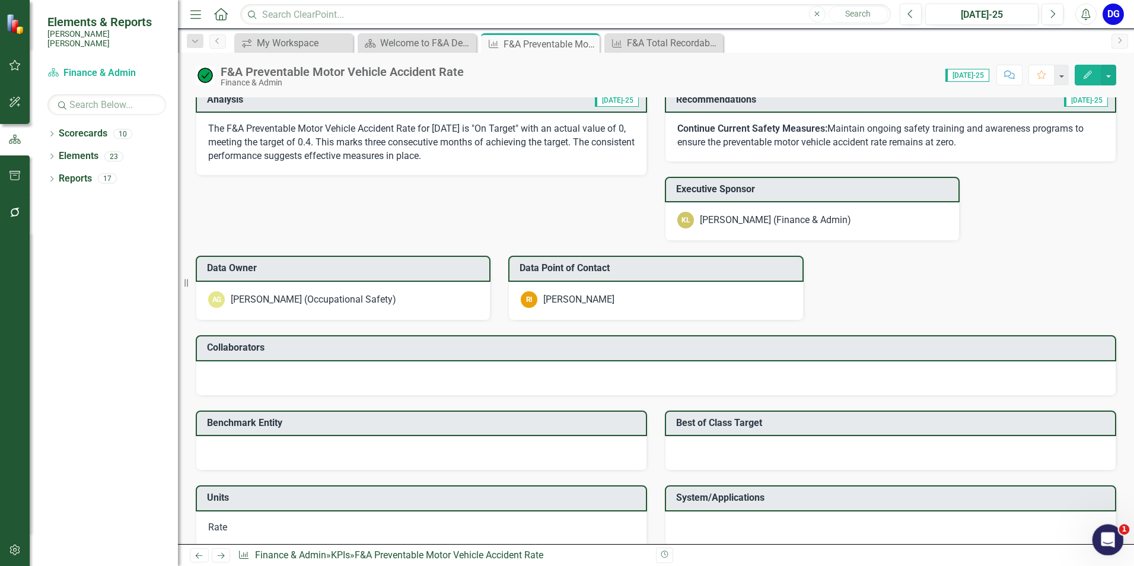
click at [1112, 524] on div "Open Intercom Messenger" at bounding box center [1106, 538] width 39 height 39
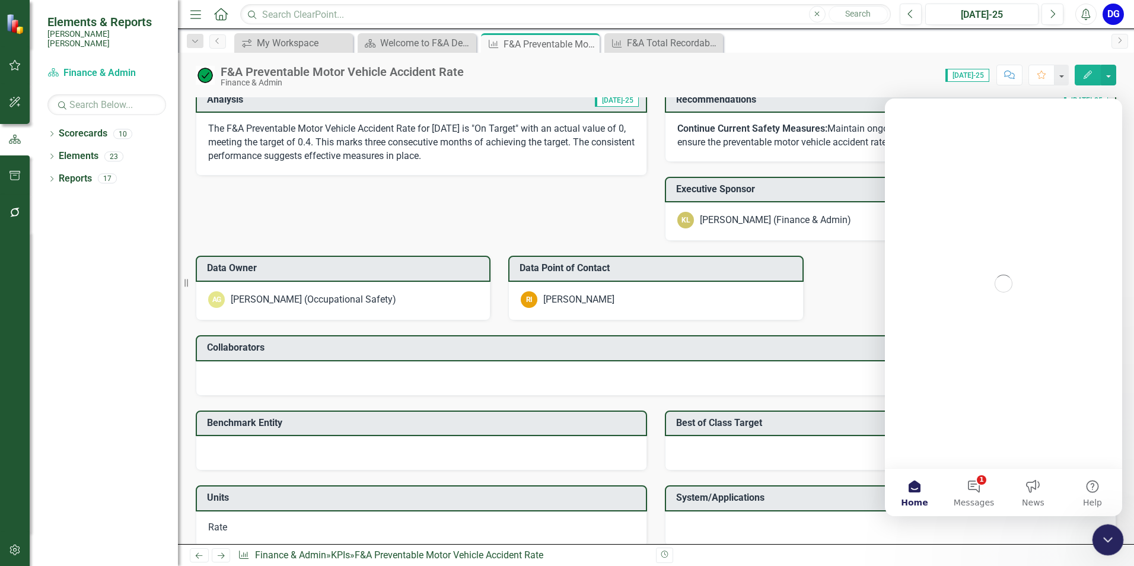
scroll to position [0, 0]
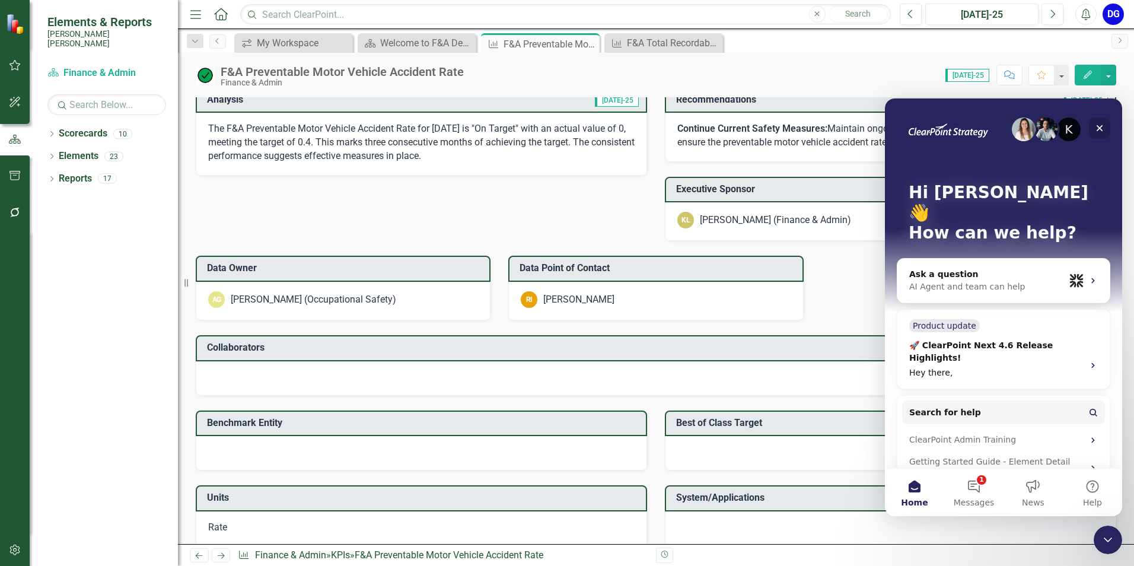
click at [1098, 123] on div "Close" at bounding box center [1099, 127] width 21 height 21
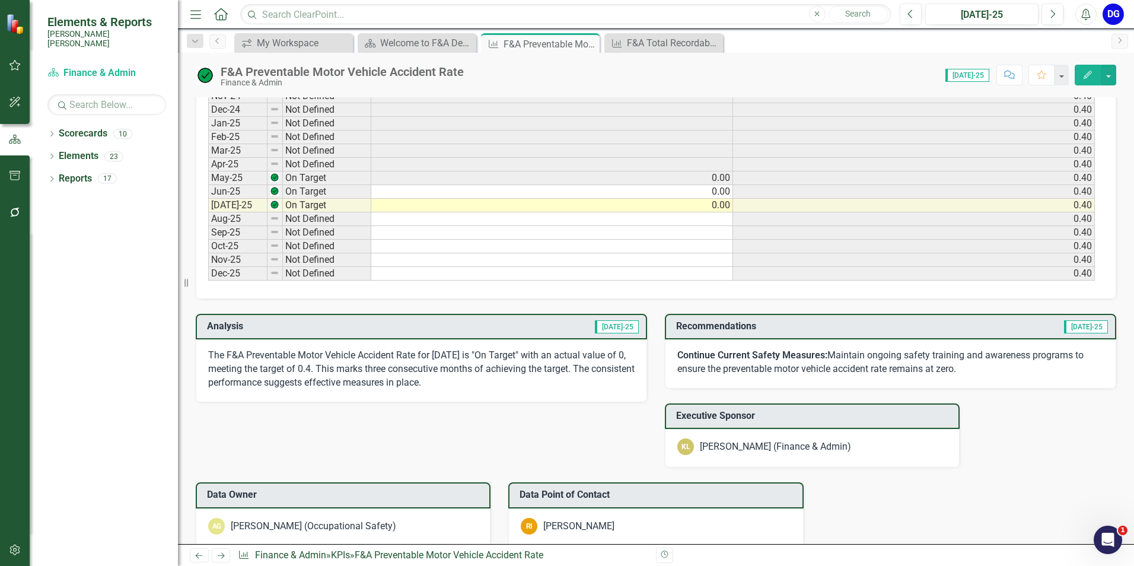
scroll to position [653, 0]
